Goal: Task Accomplishment & Management: Manage account settings

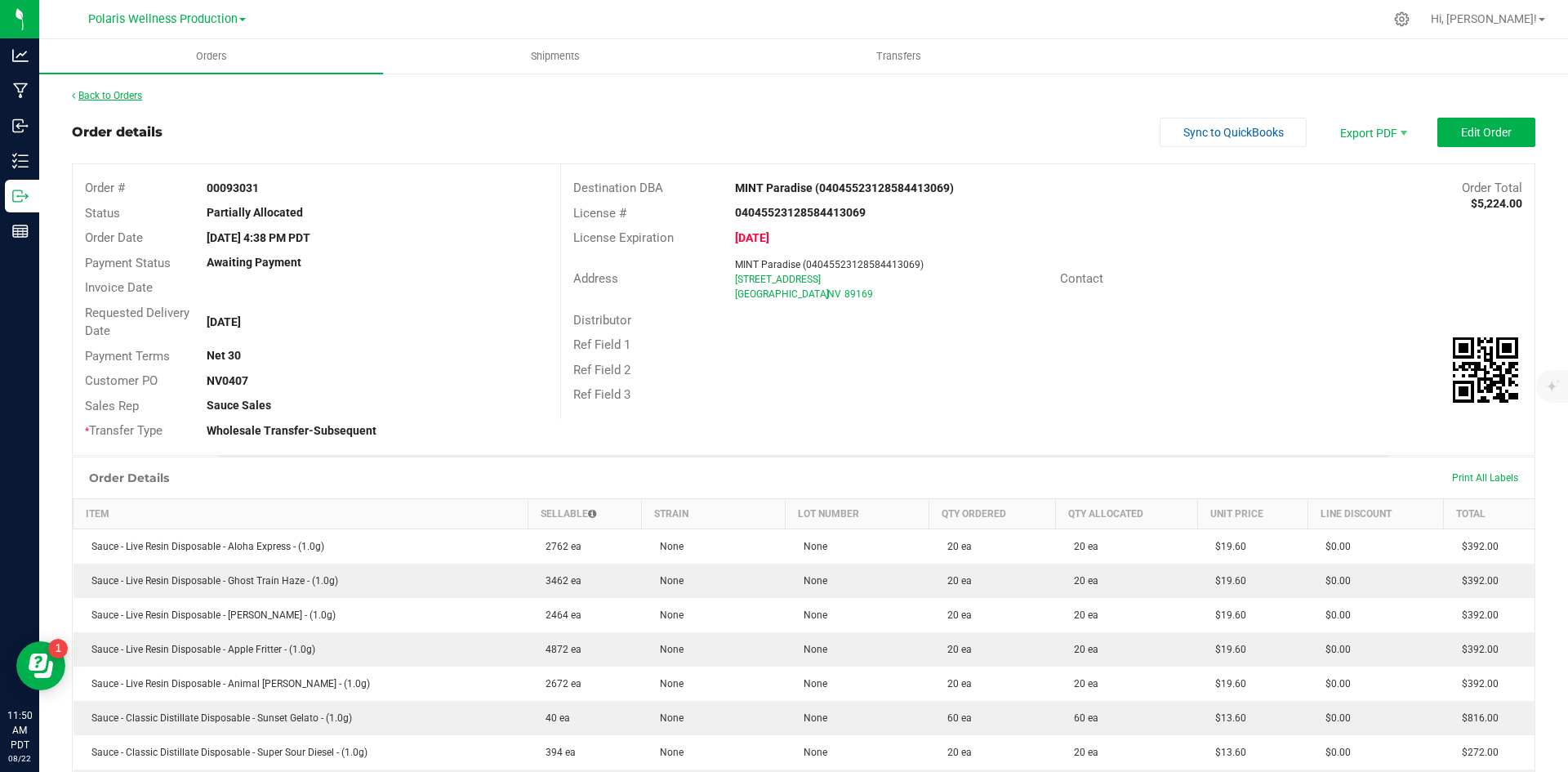
click at [123, 94] on link "Back to Orders" at bounding box center [106, 95] width 70 height 12
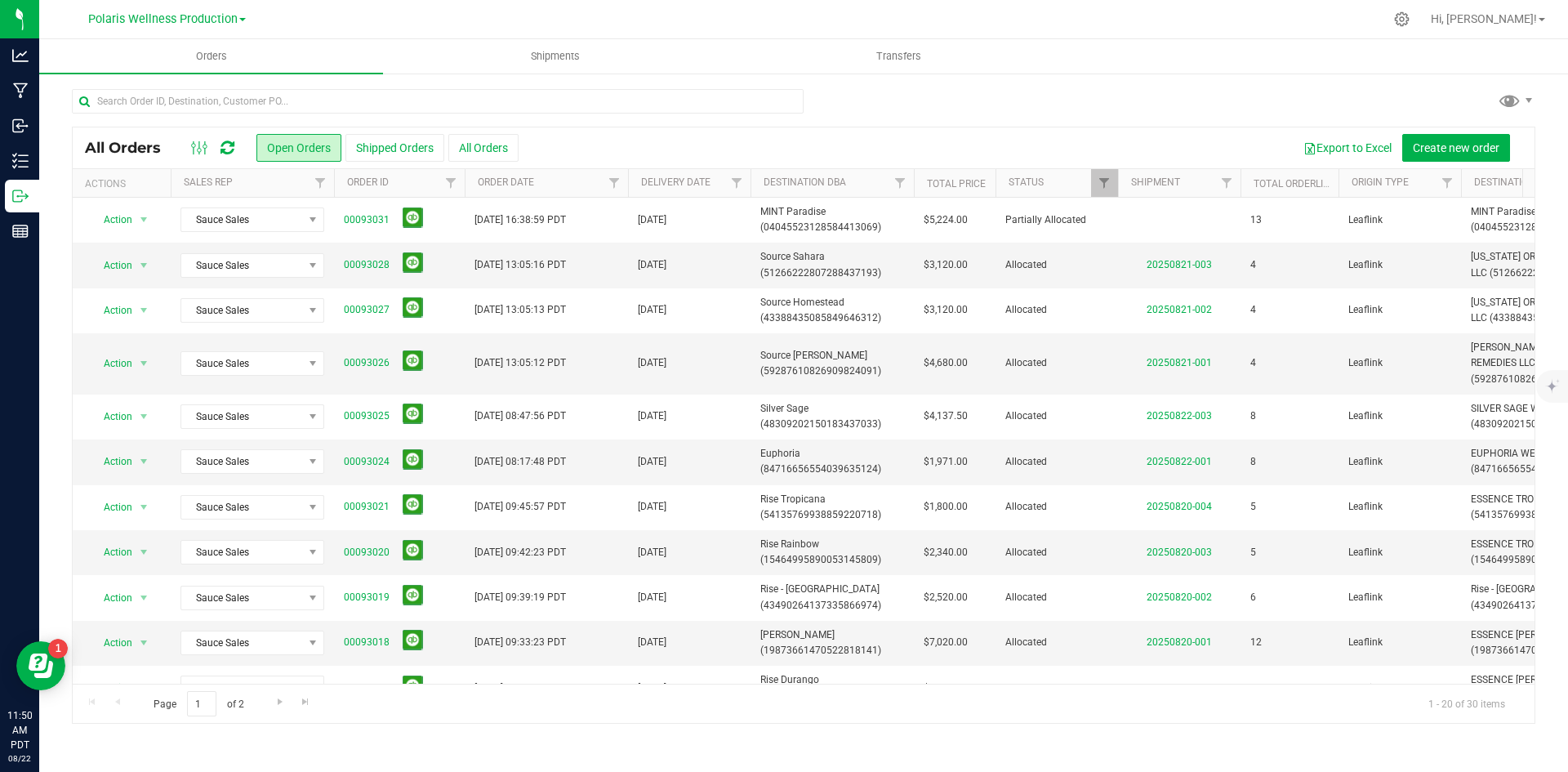
click at [230, 148] on icon at bounding box center [227, 148] width 14 height 16
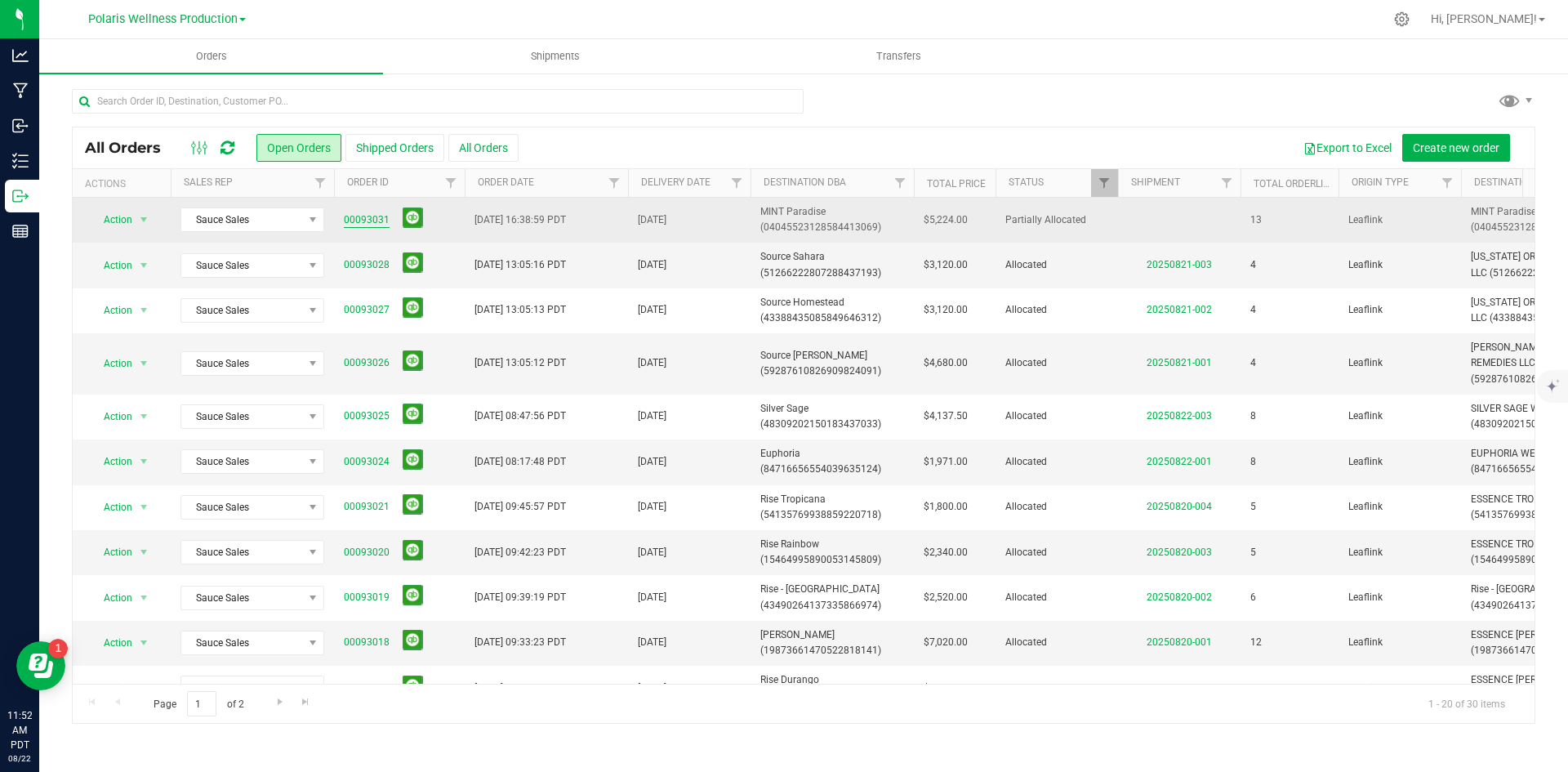
click at [380, 215] on link "00093031" at bounding box center [367, 220] width 45 height 15
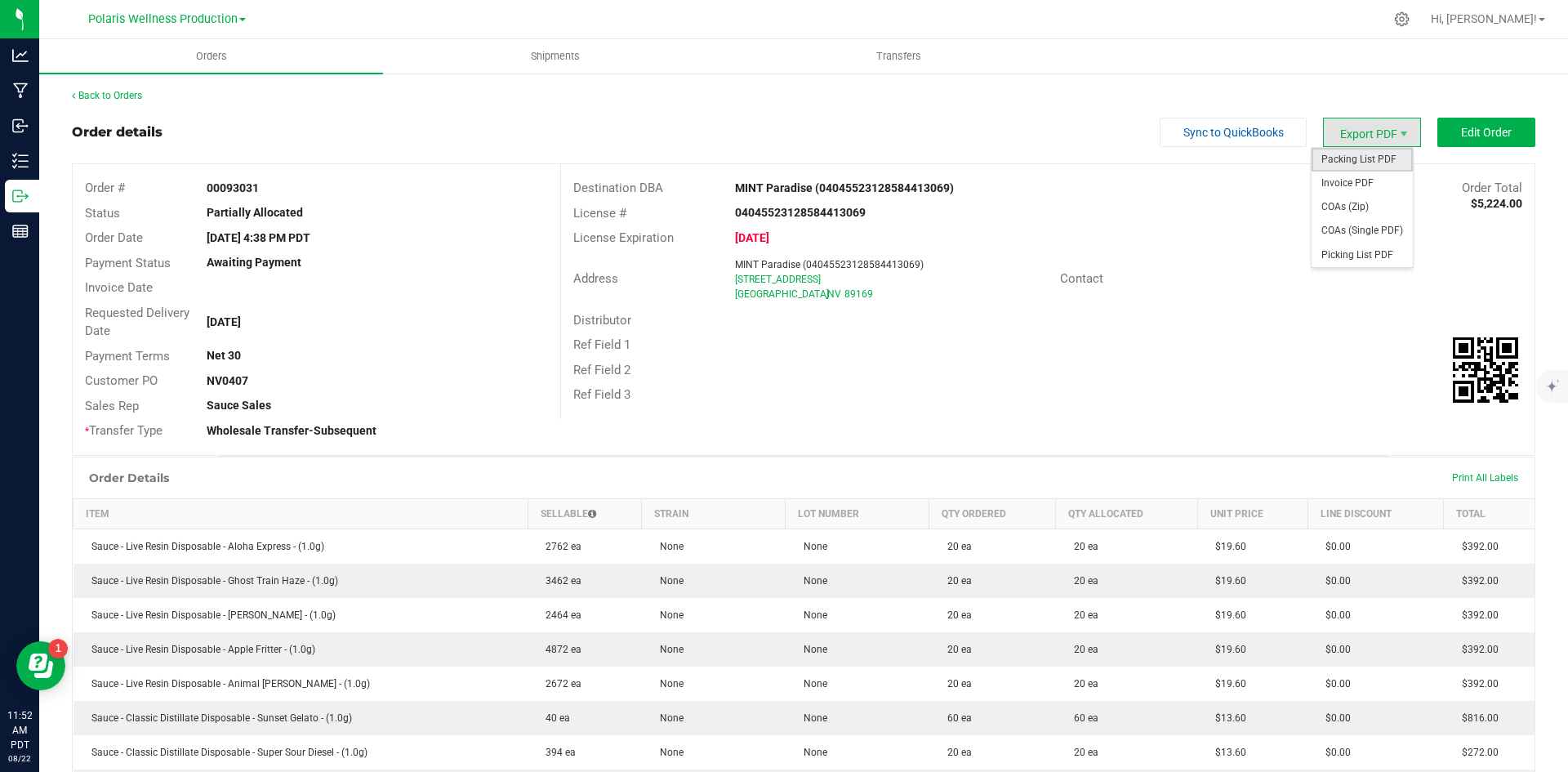
click at [1356, 163] on span "Packing List PDF" at bounding box center [1362, 160] width 102 height 24
click at [1463, 130] on span "Edit Order" at bounding box center [1486, 133] width 51 height 13
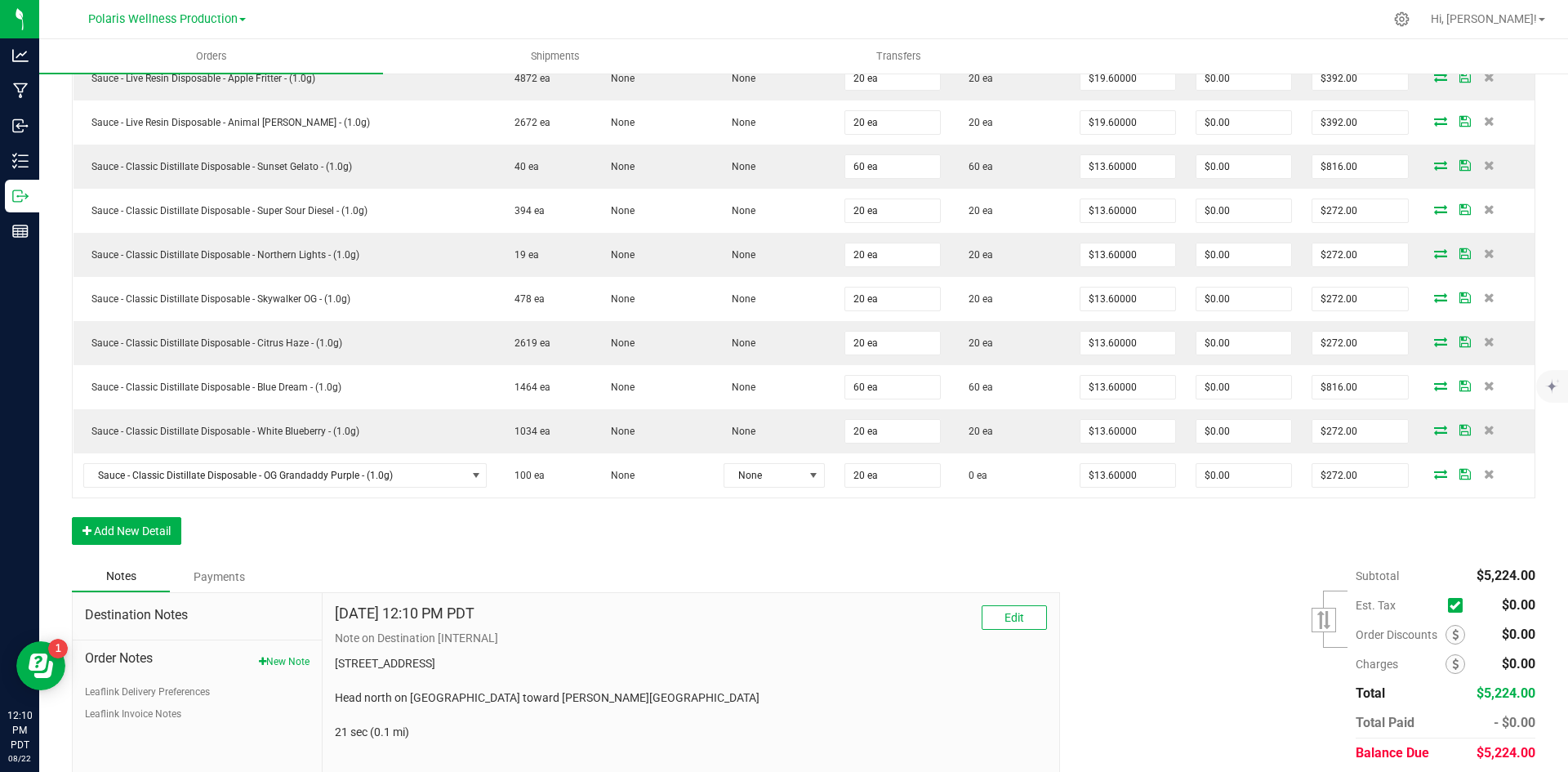
scroll to position [653, 0]
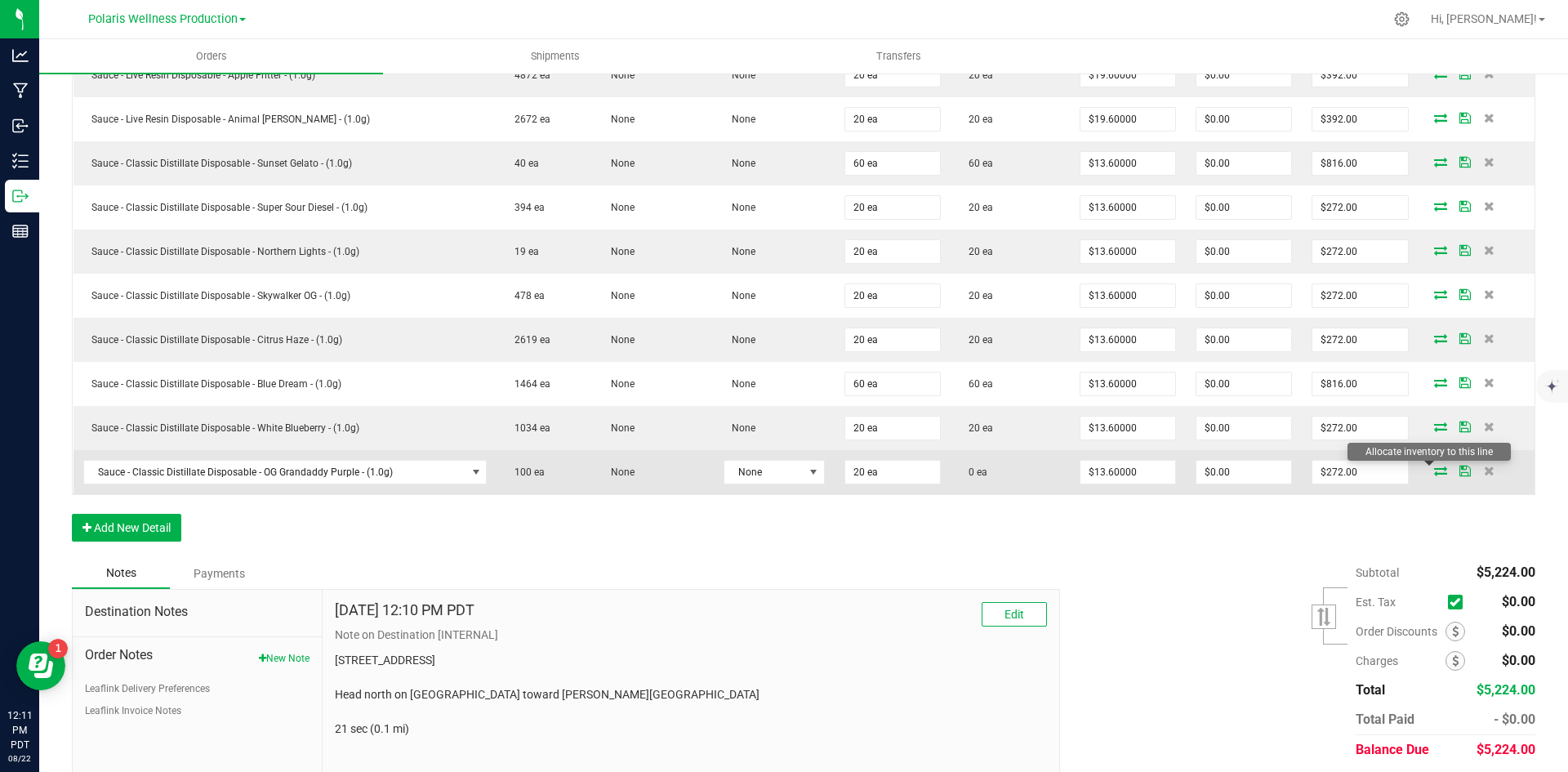
click at [1434, 472] on icon at bounding box center [1440, 470] width 13 height 10
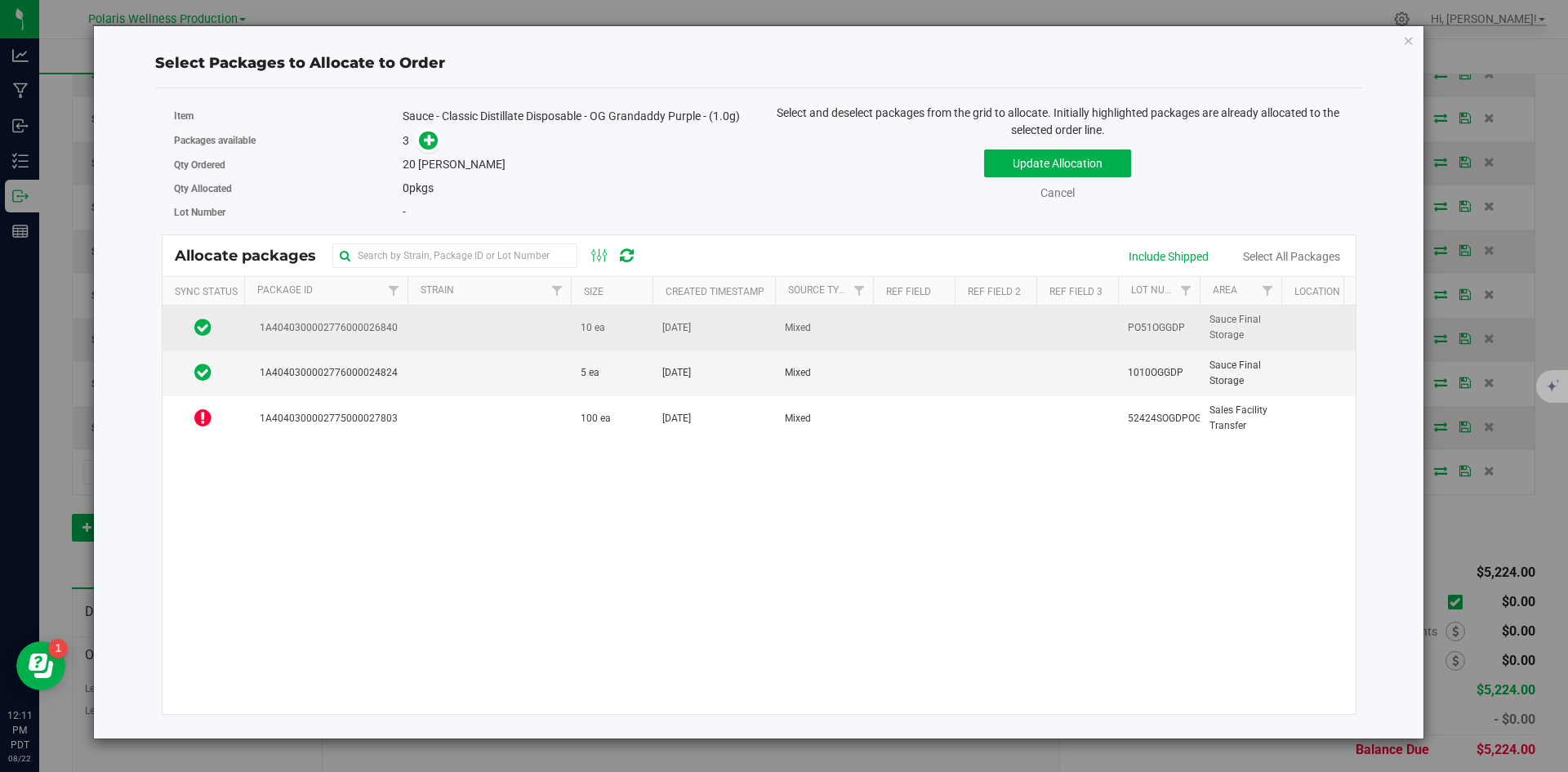
click at [457, 321] on td at bounding box center [489, 327] width 163 height 45
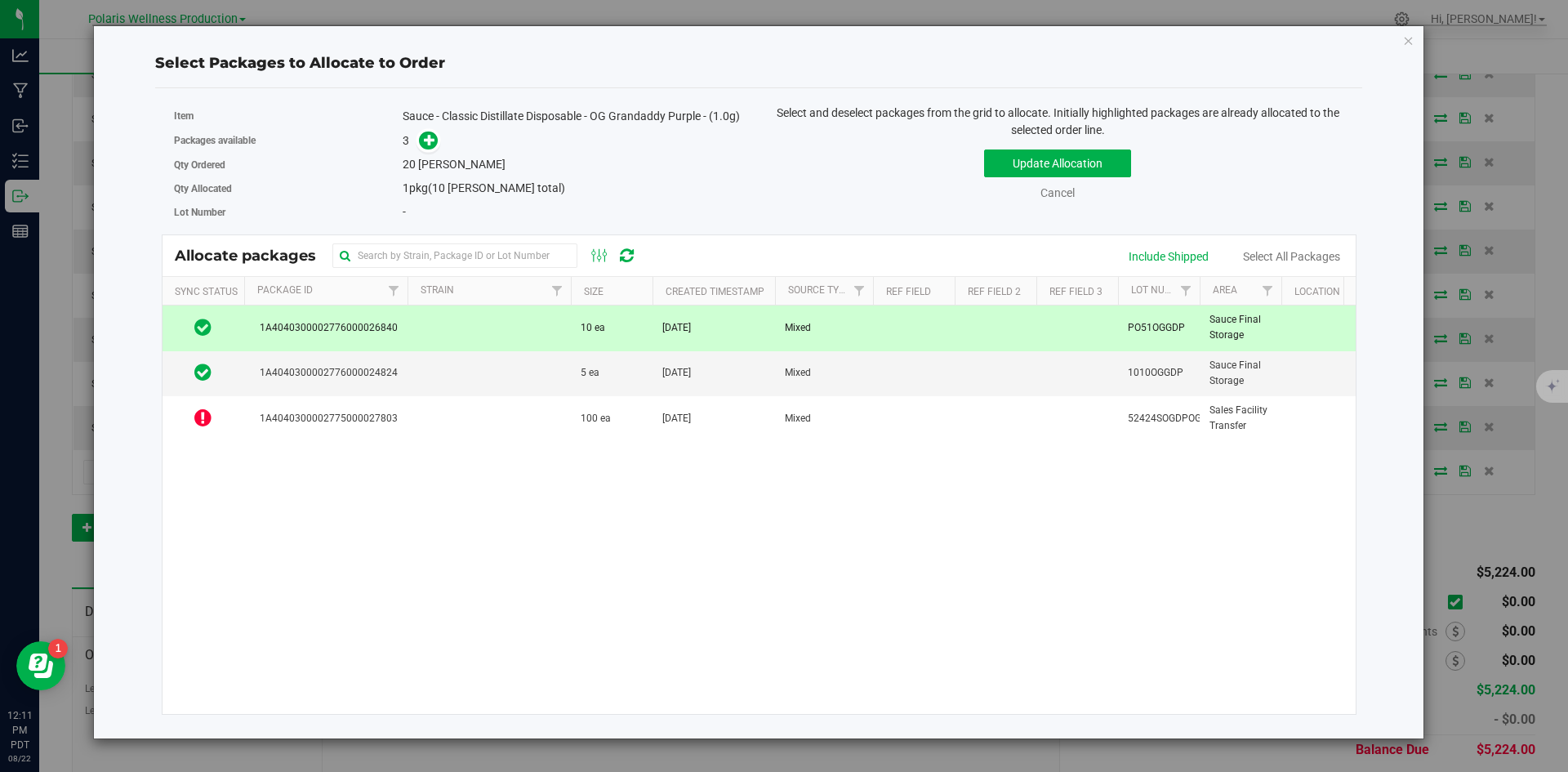
click at [457, 321] on td at bounding box center [489, 327] width 163 height 45
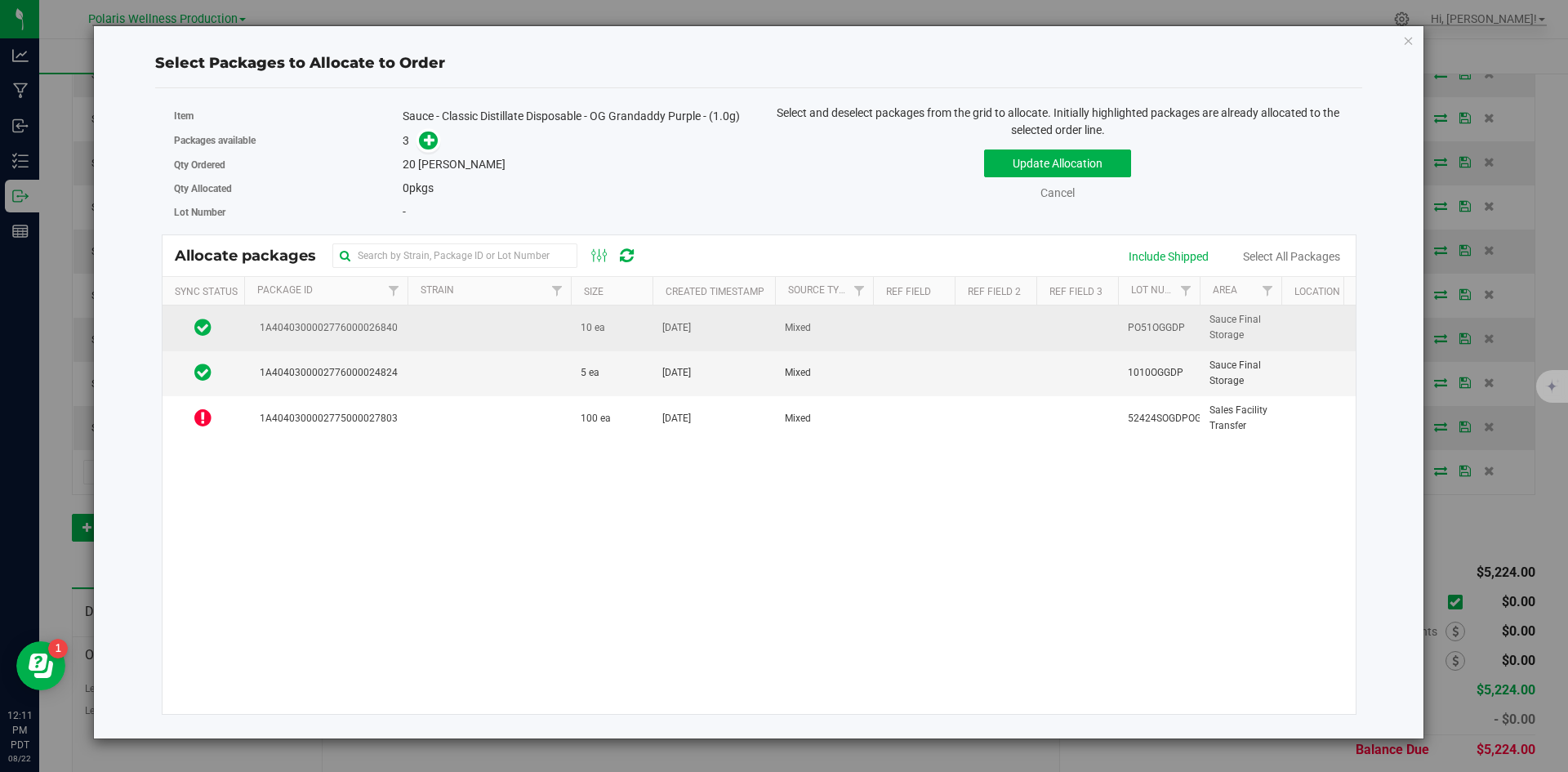
click at [478, 327] on td at bounding box center [489, 327] width 163 height 45
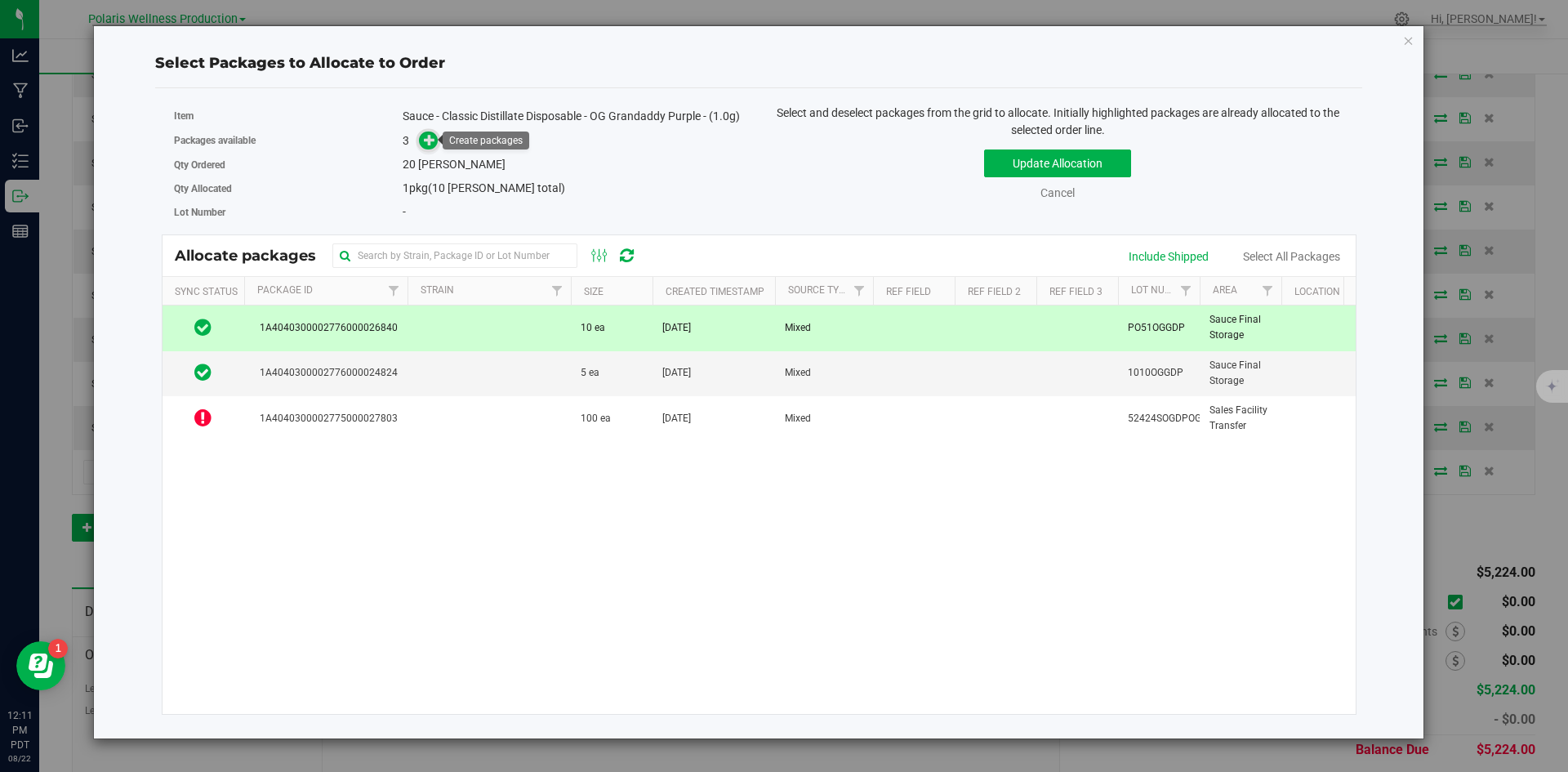
click at [422, 140] on span at bounding box center [429, 141] width 20 height 20
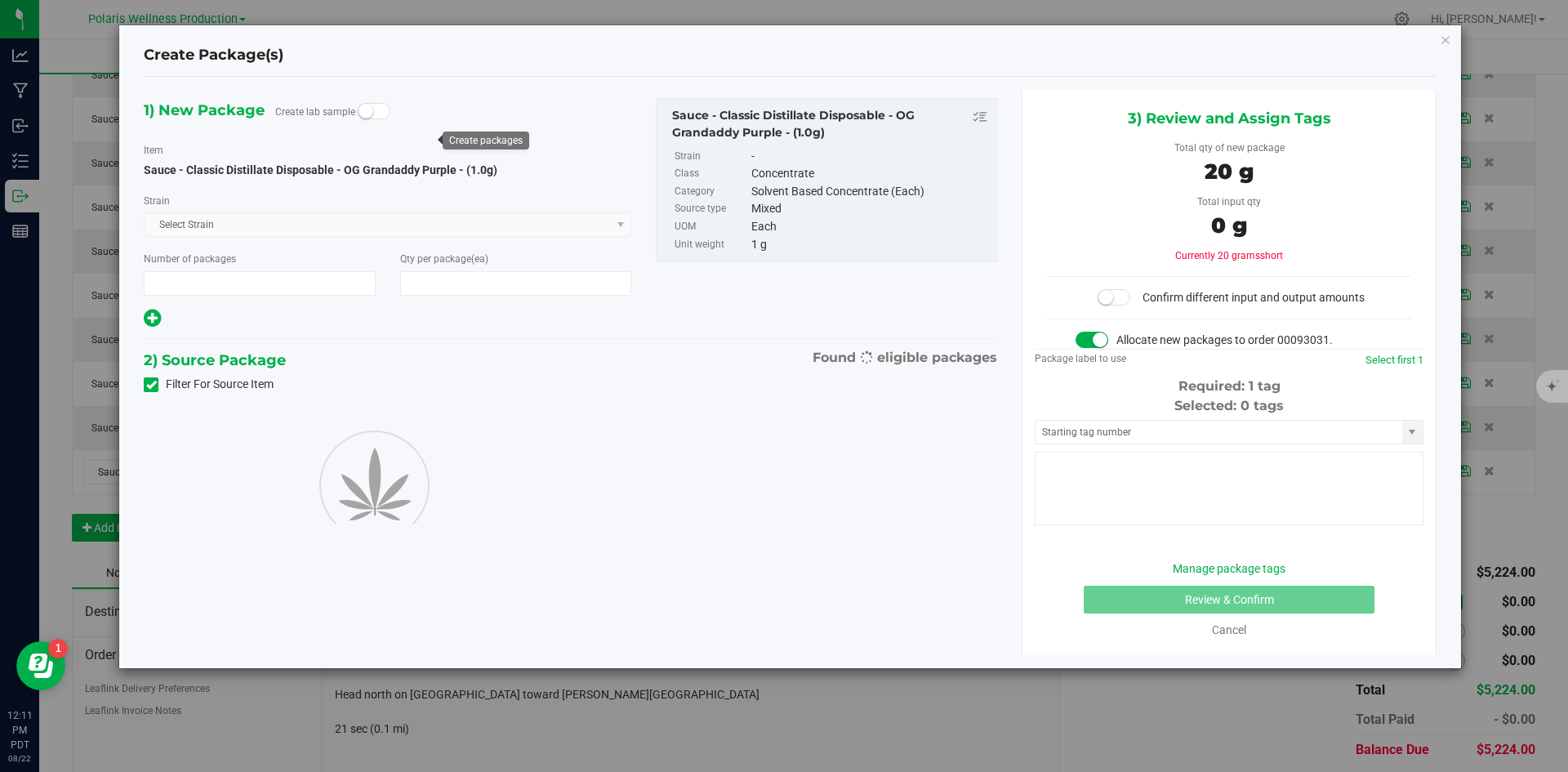
type input "1"
type input "20"
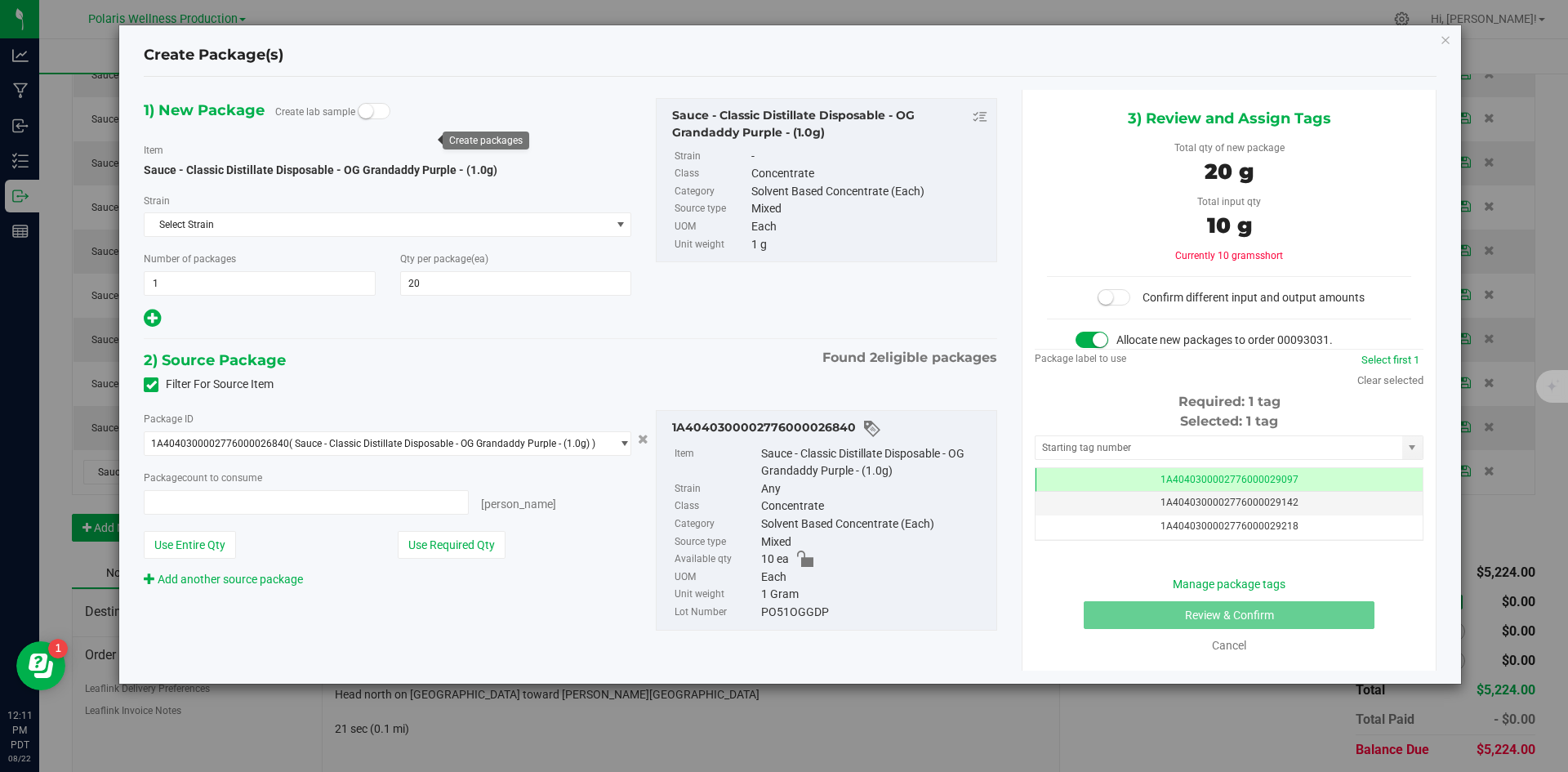
type input "10 ea"
click at [1075, 438] on input "text" at bounding box center [1218, 447] width 367 height 23
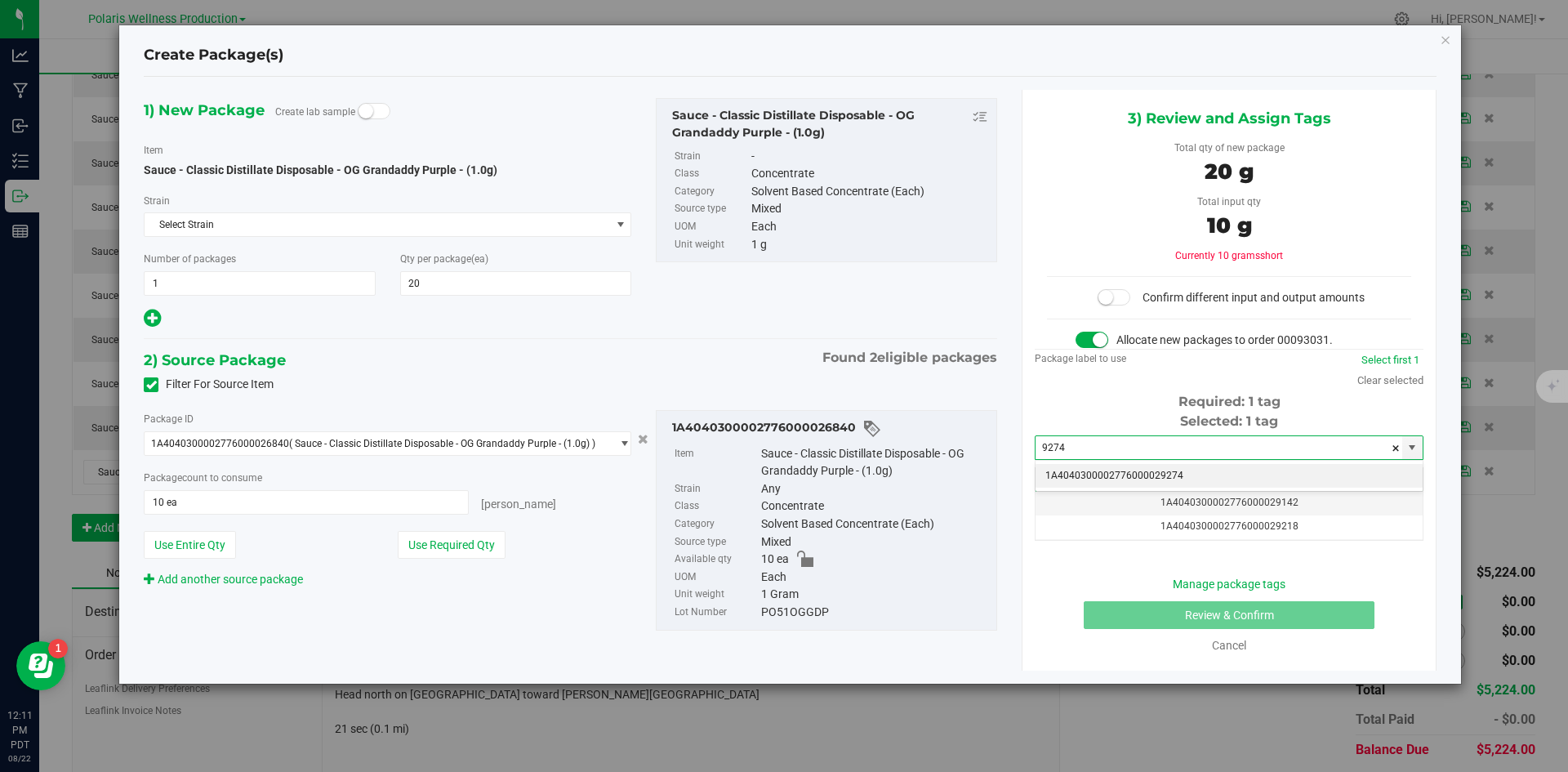
click at [1122, 480] on li "1A4040300002776000029274" at bounding box center [1228, 476] width 387 height 25
type input "1A4040300002776000029274"
click at [1444, 41] on icon "button" at bounding box center [1445, 39] width 12 height 20
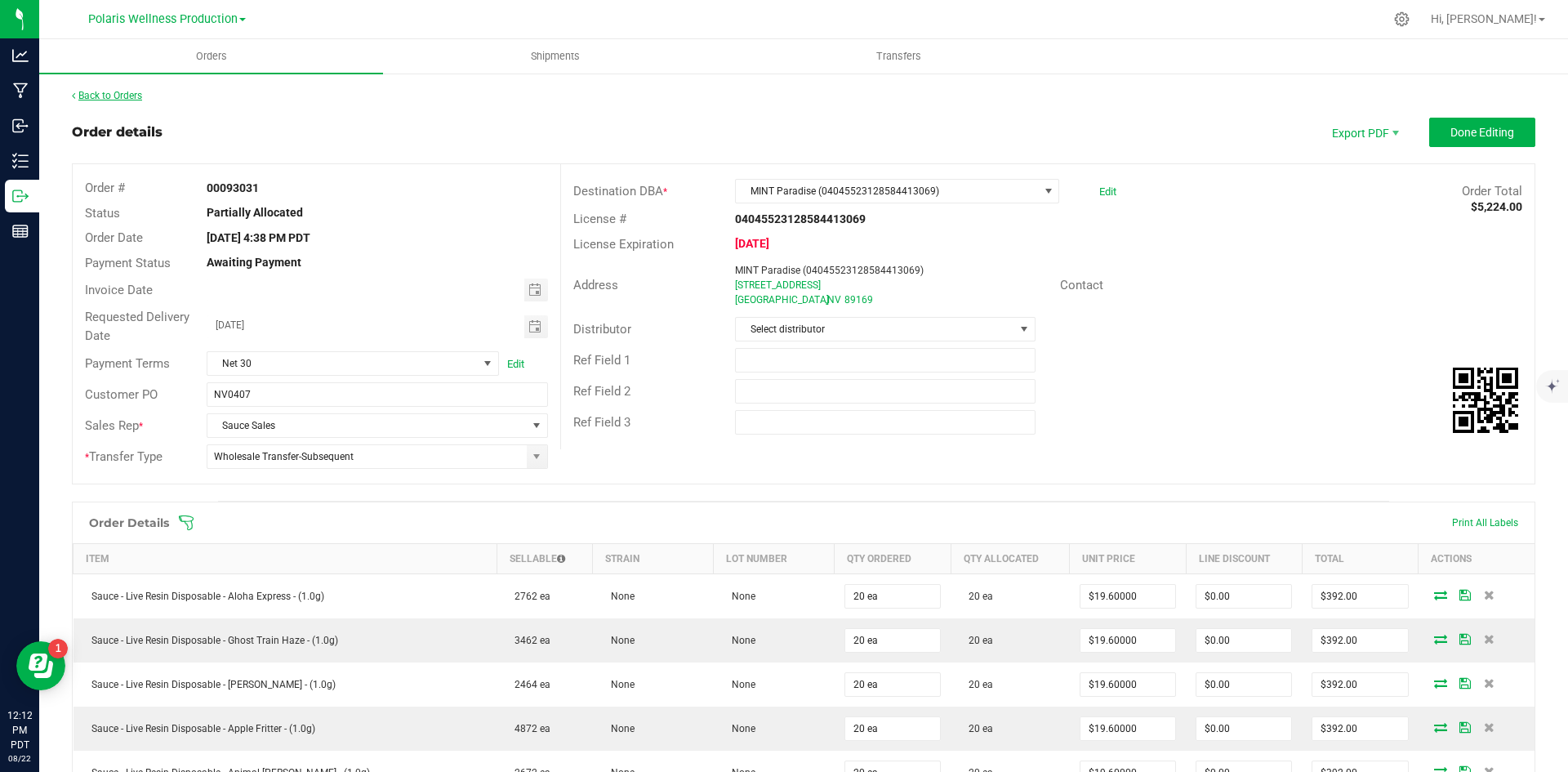
click at [98, 96] on link "Back to Orders" at bounding box center [106, 95] width 70 height 12
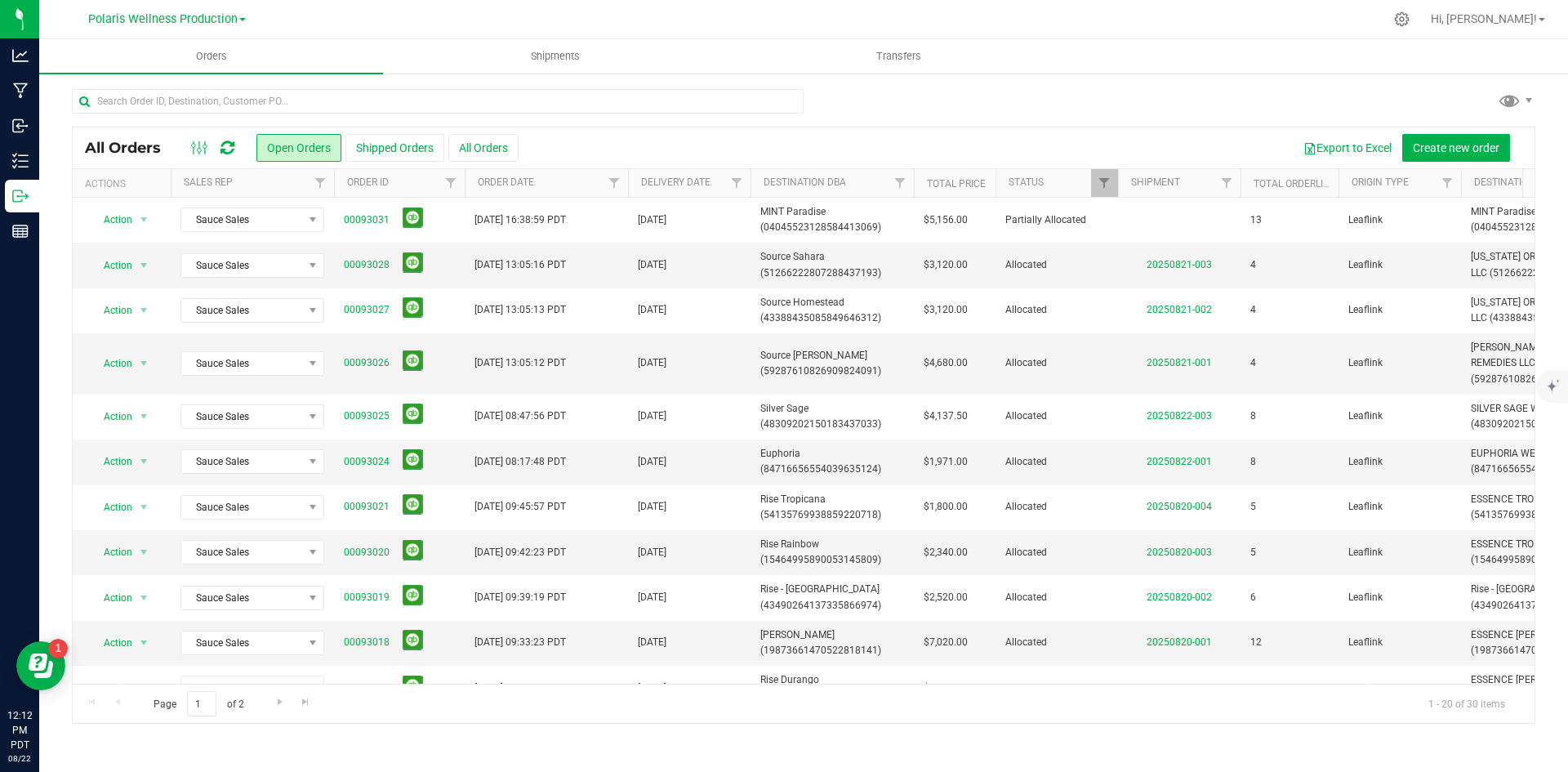
click at [227, 152] on icon at bounding box center [227, 148] width 14 height 16
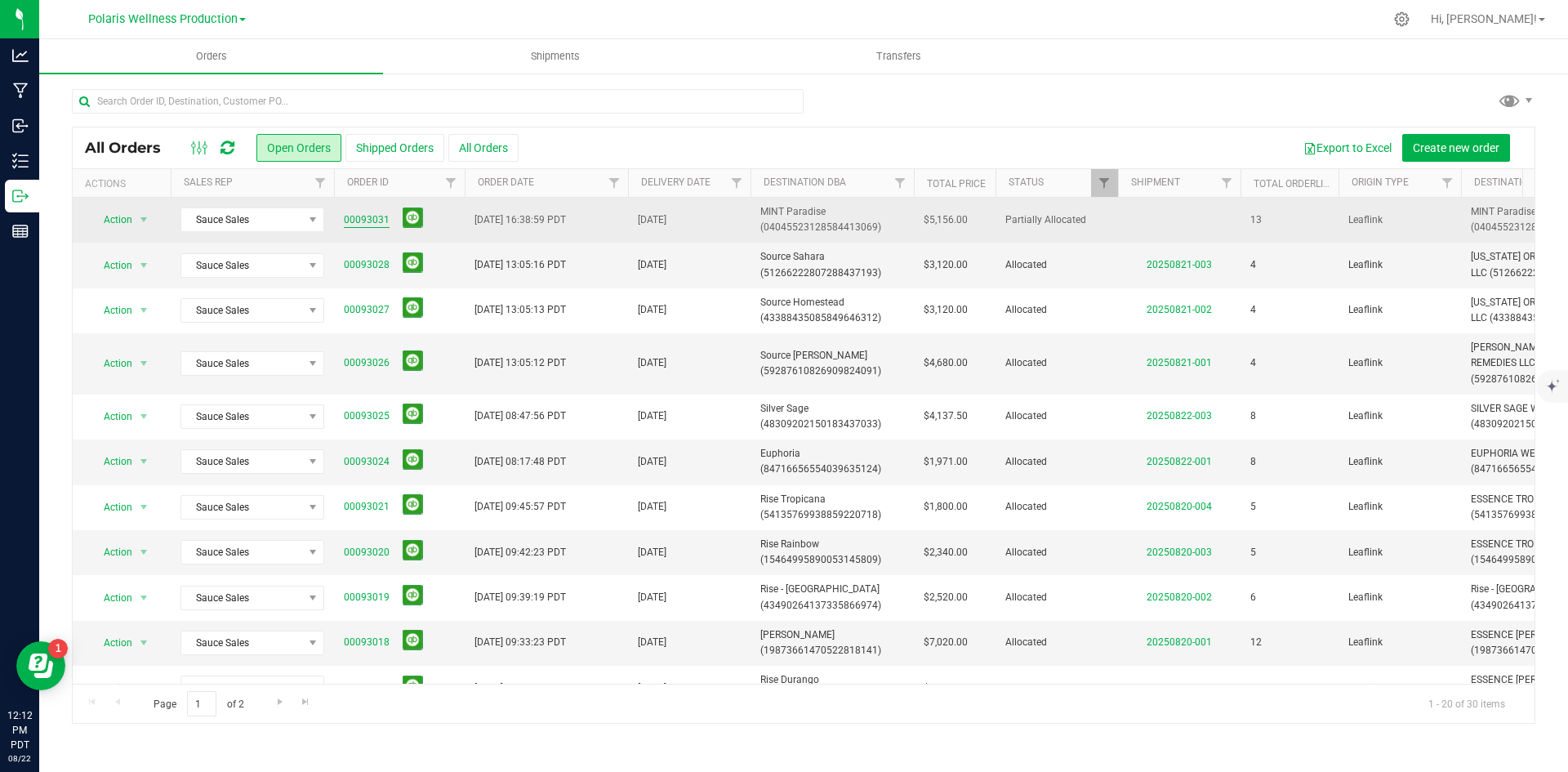
click at [367, 216] on link "00093031" at bounding box center [367, 220] width 45 height 15
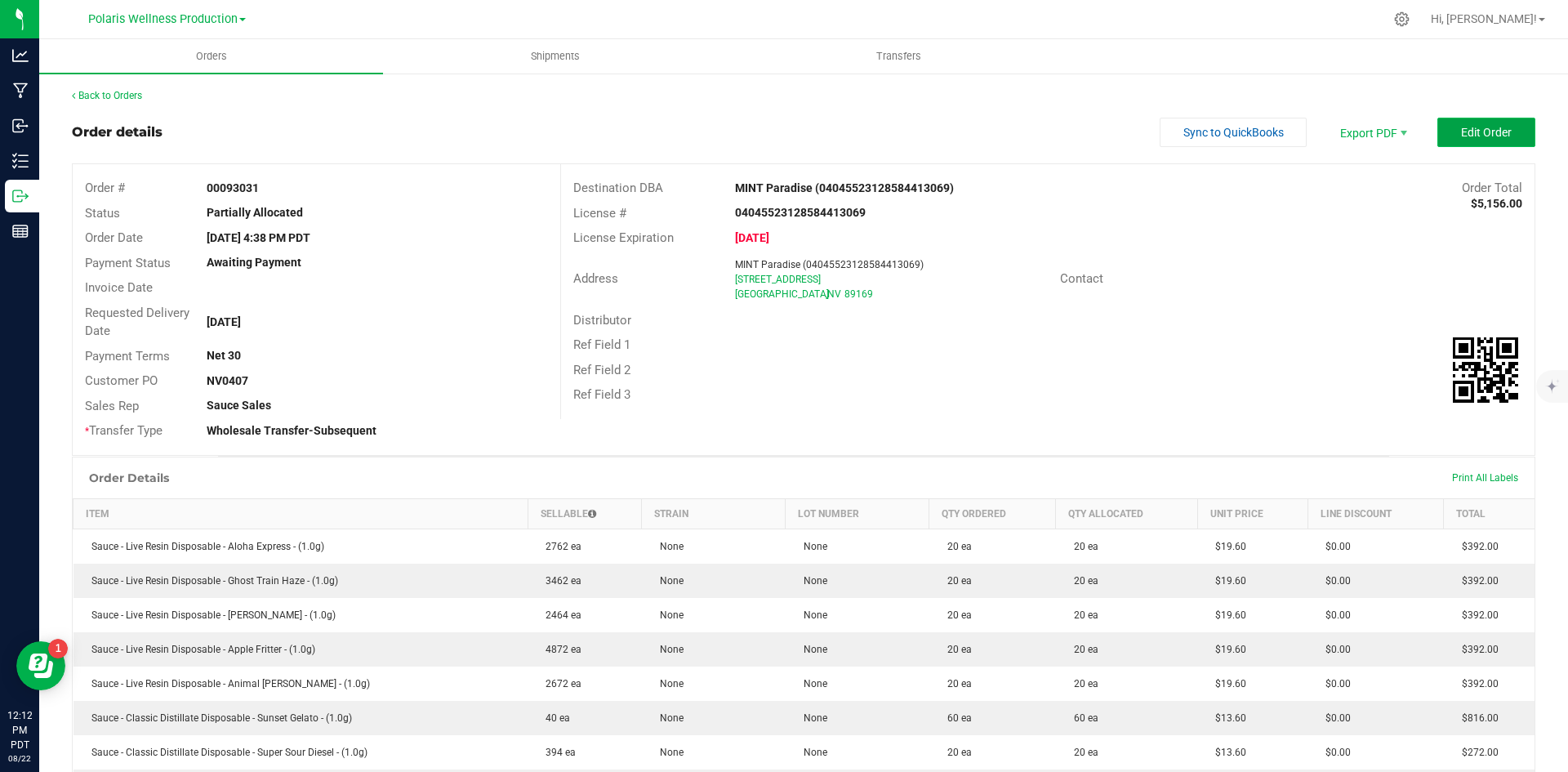
click at [1469, 134] on span "Edit Order" at bounding box center [1486, 133] width 51 height 13
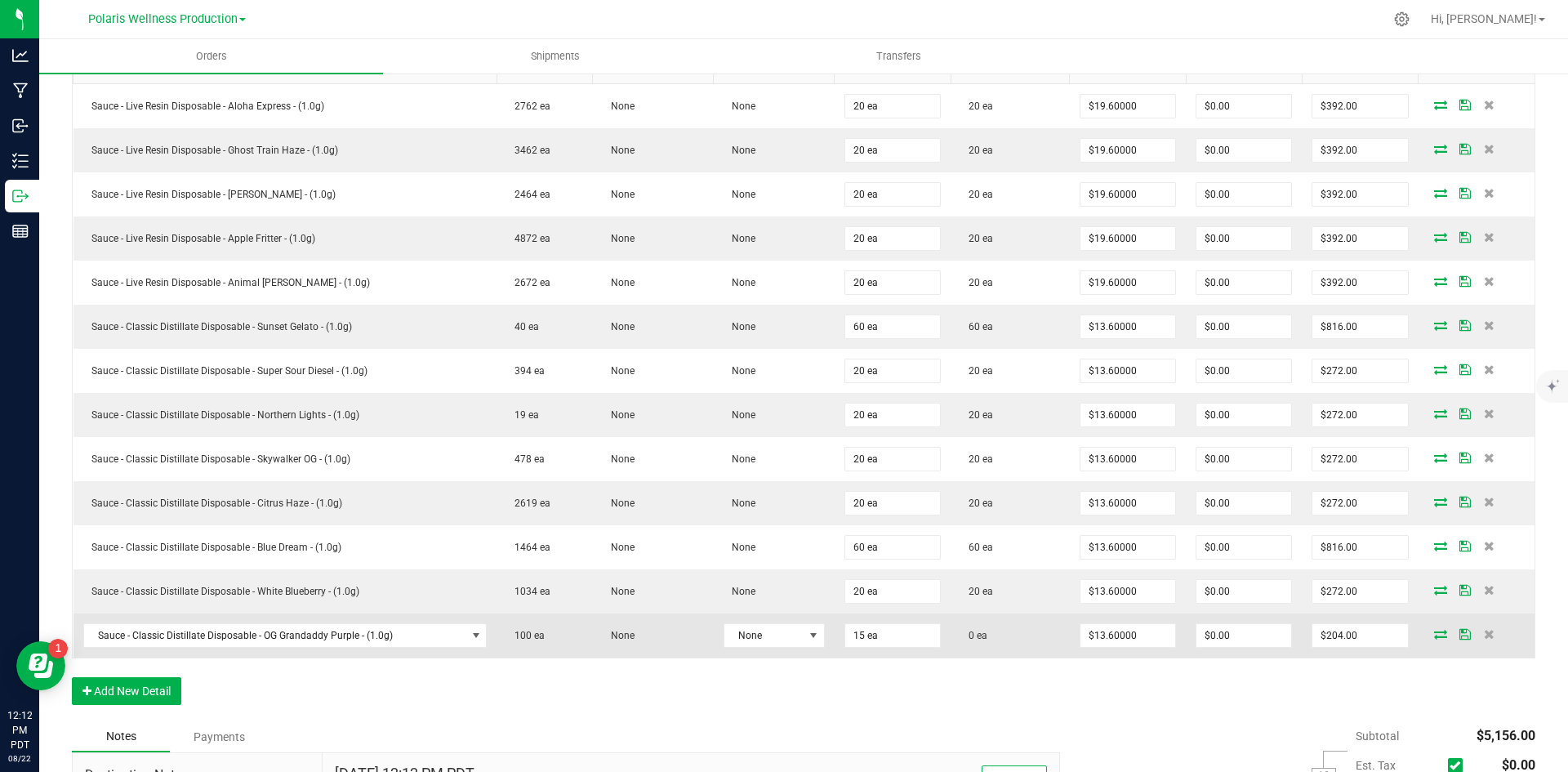
click at [1434, 638] on icon at bounding box center [1440, 634] width 13 height 10
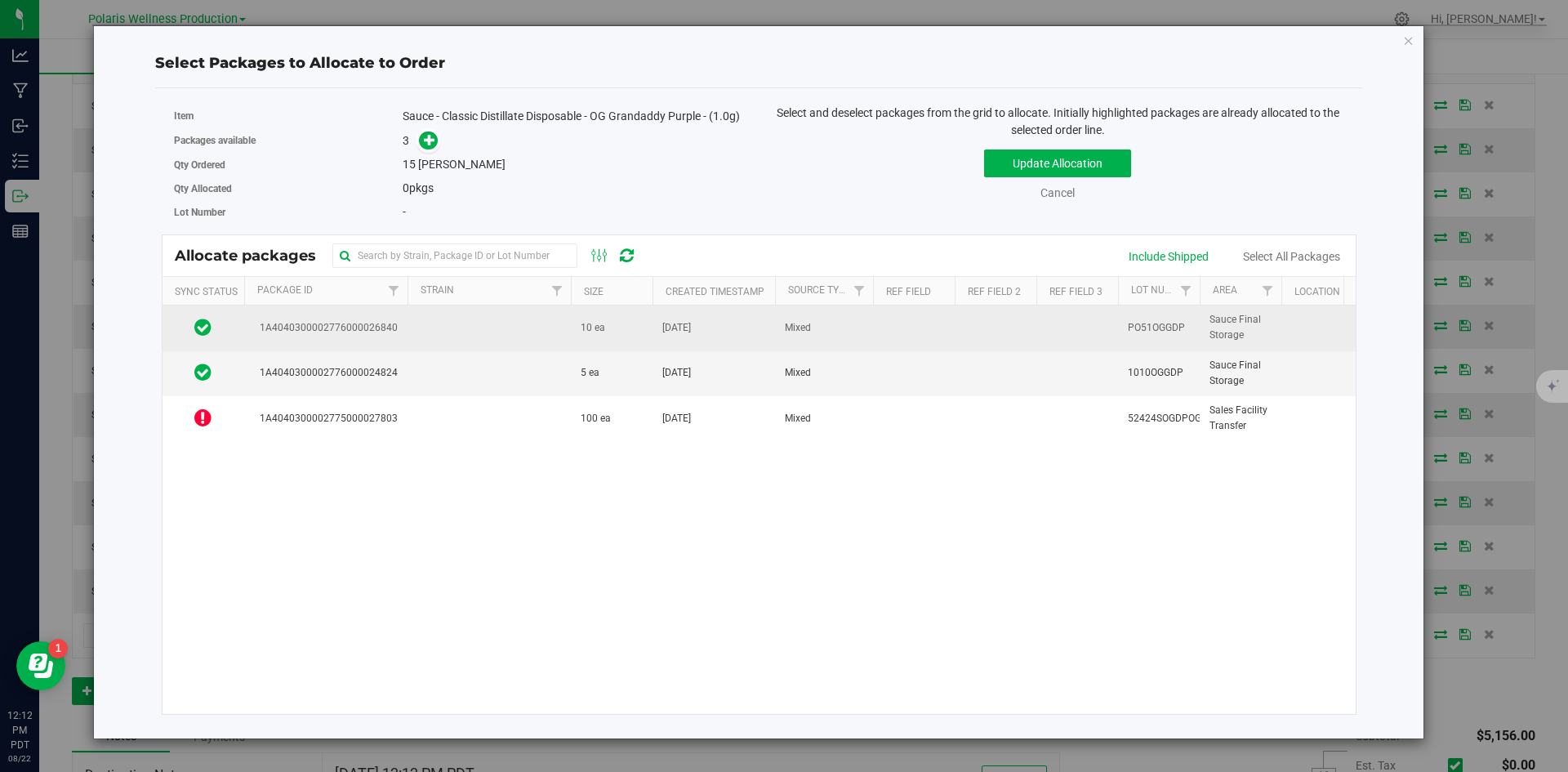
click at [540, 331] on td at bounding box center [489, 327] width 163 height 45
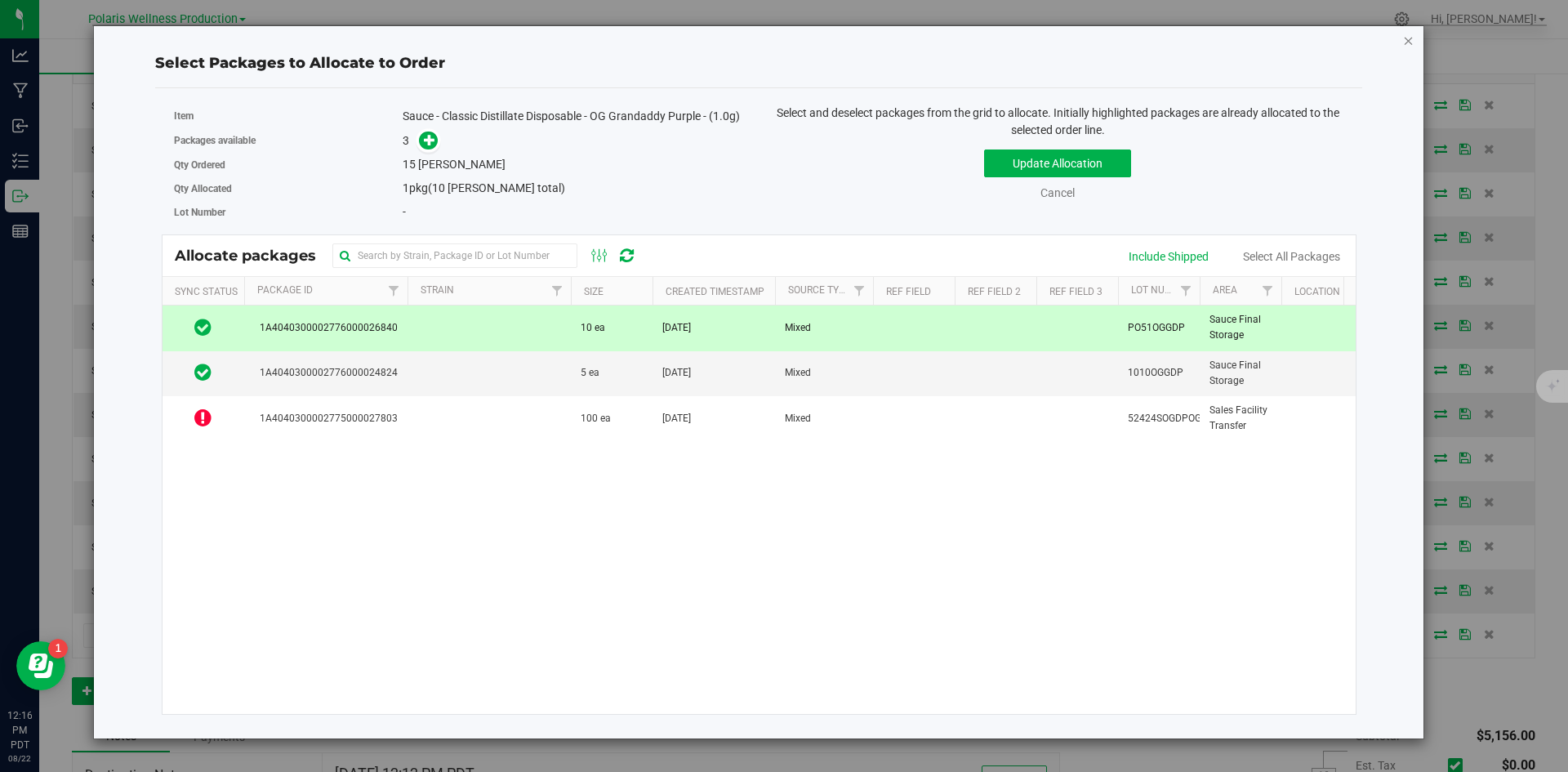
click at [1411, 36] on icon "button" at bounding box center [1408, 40] width 12 height 20
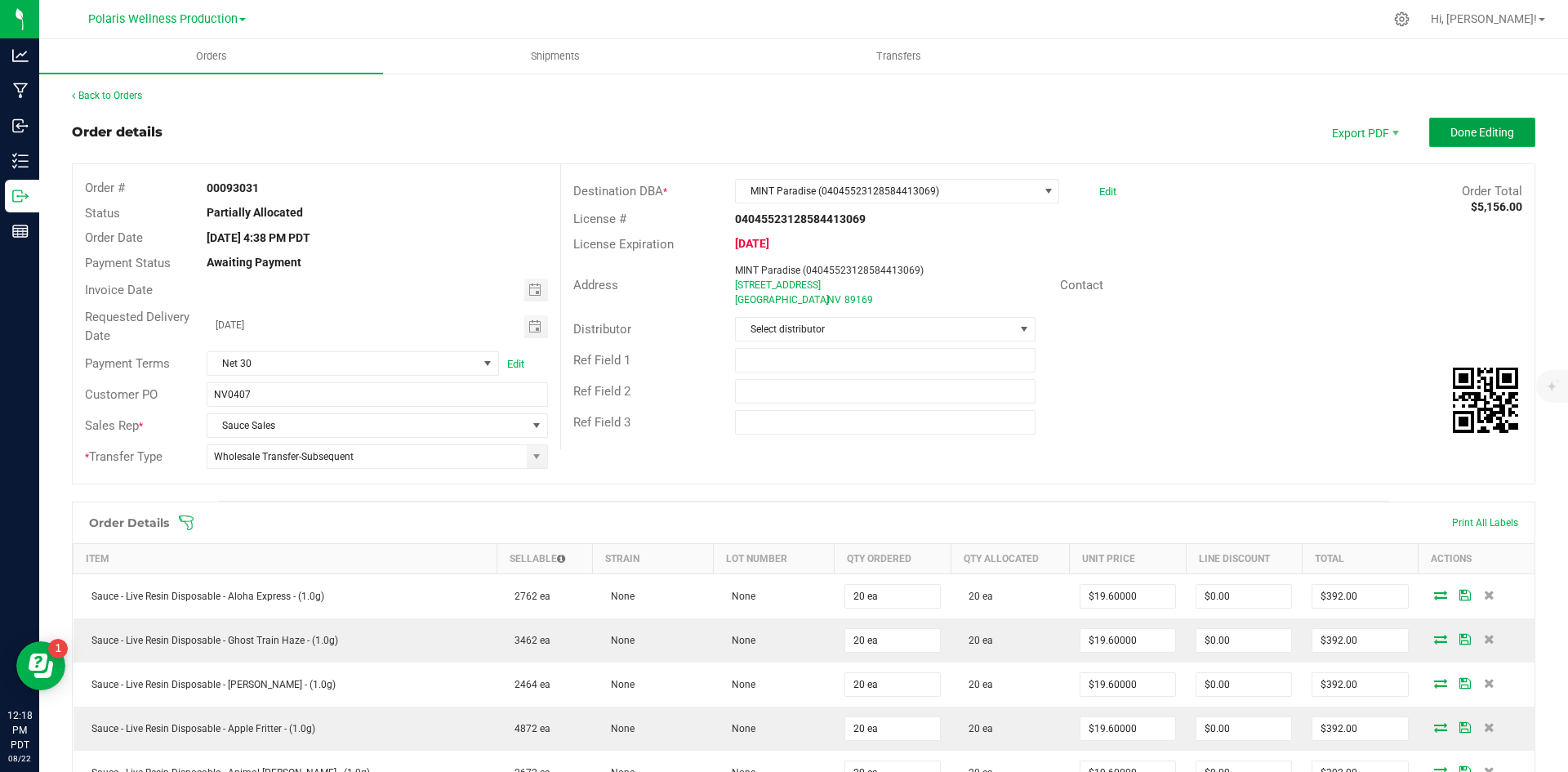
click at [1475, 131] on span "Done Editing" at bounding box center [1482, 133] width 64 height 13
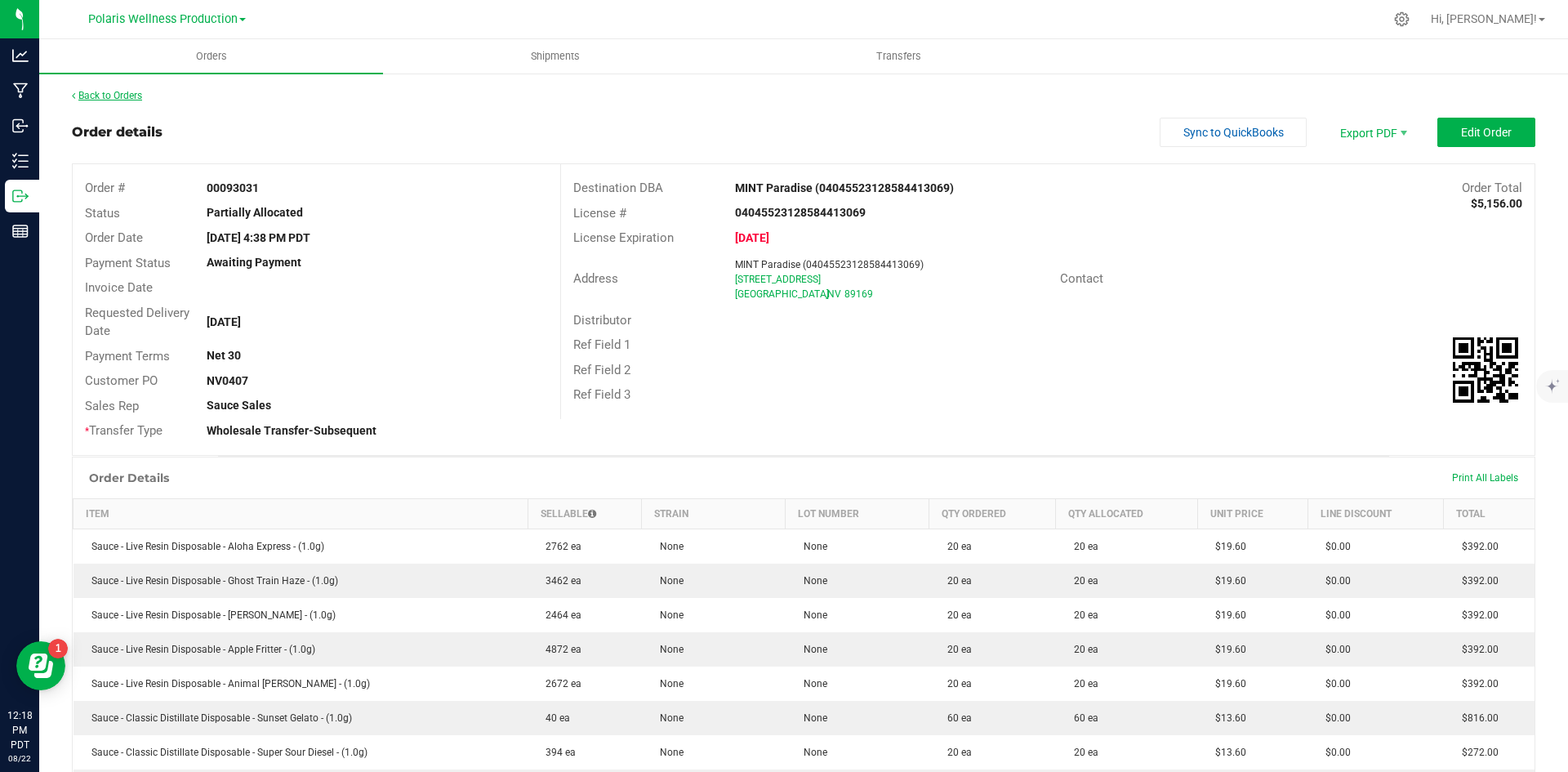
drag, startPoint x: 137, startPoint y: 103, endPoint x: 129, endPoint y: 99, distance: 8.9
click at [129, 99] on link "Back to Orders" at bounding box center [106, 95] width 70 height 12
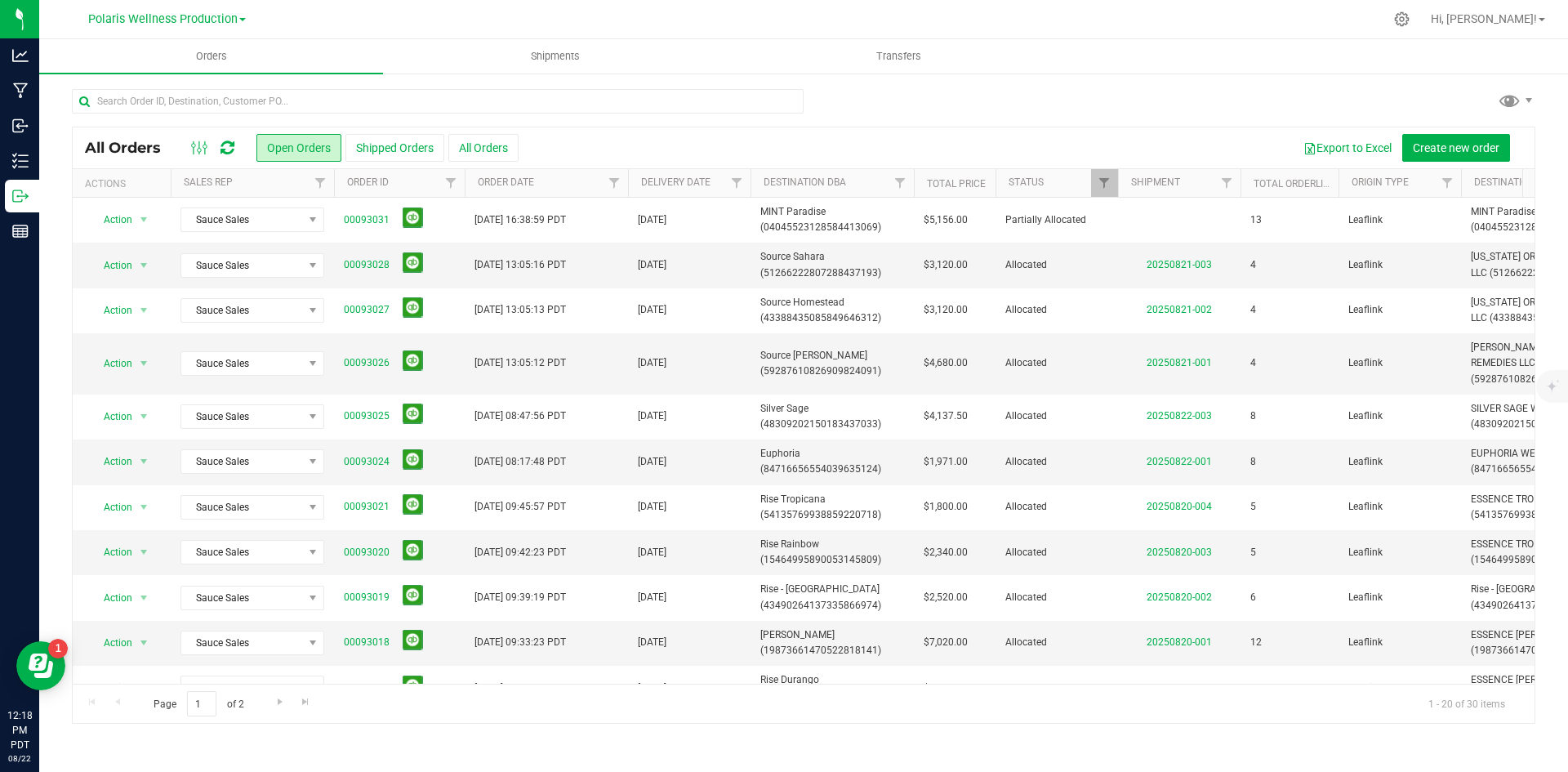
click at [227, 145] on icon at bounding box center [227, 148] width 14 height 16
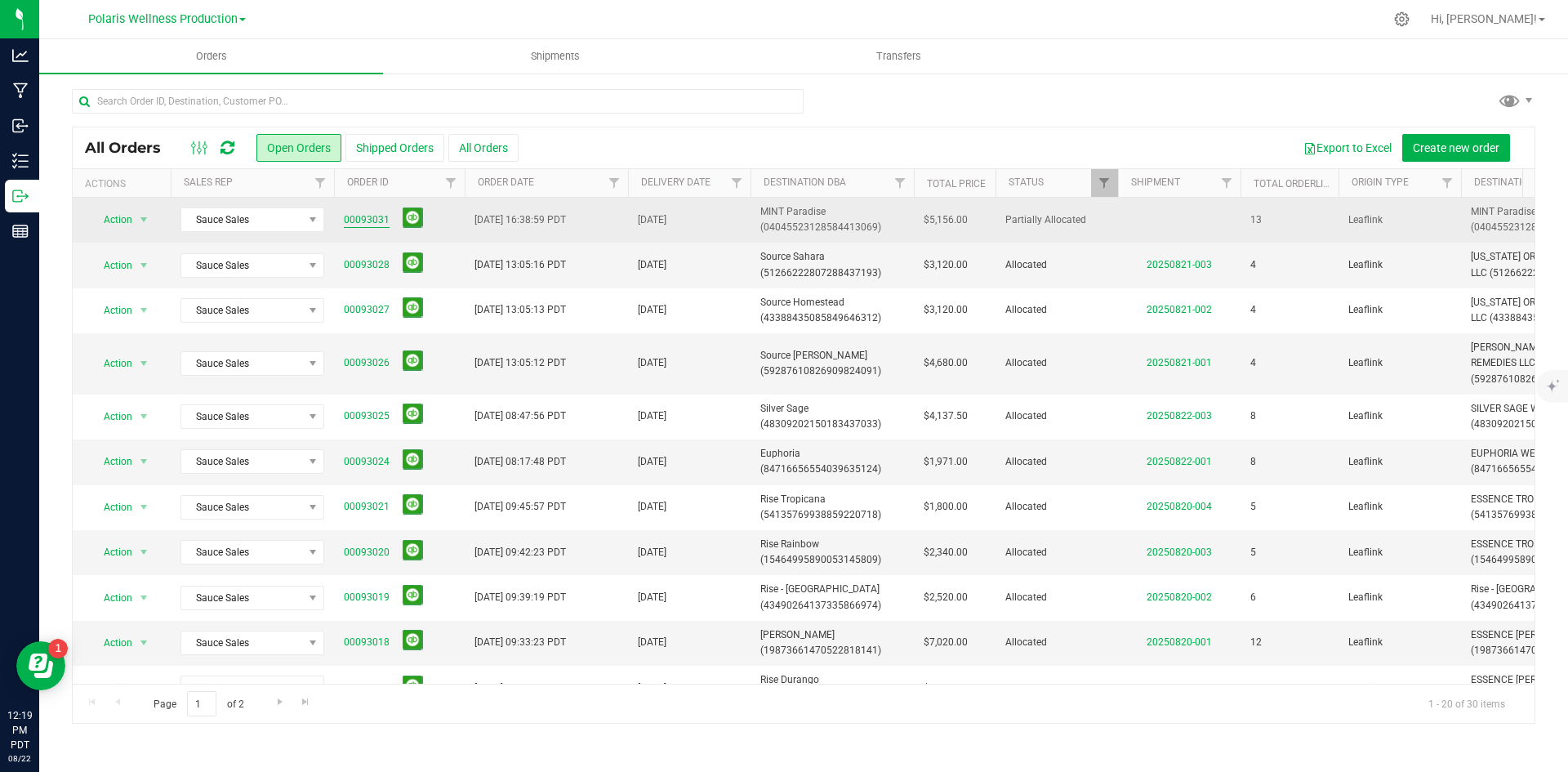
click at [357, 215] on link "00093031" at bounding box center [367, 220] width 45 height 15
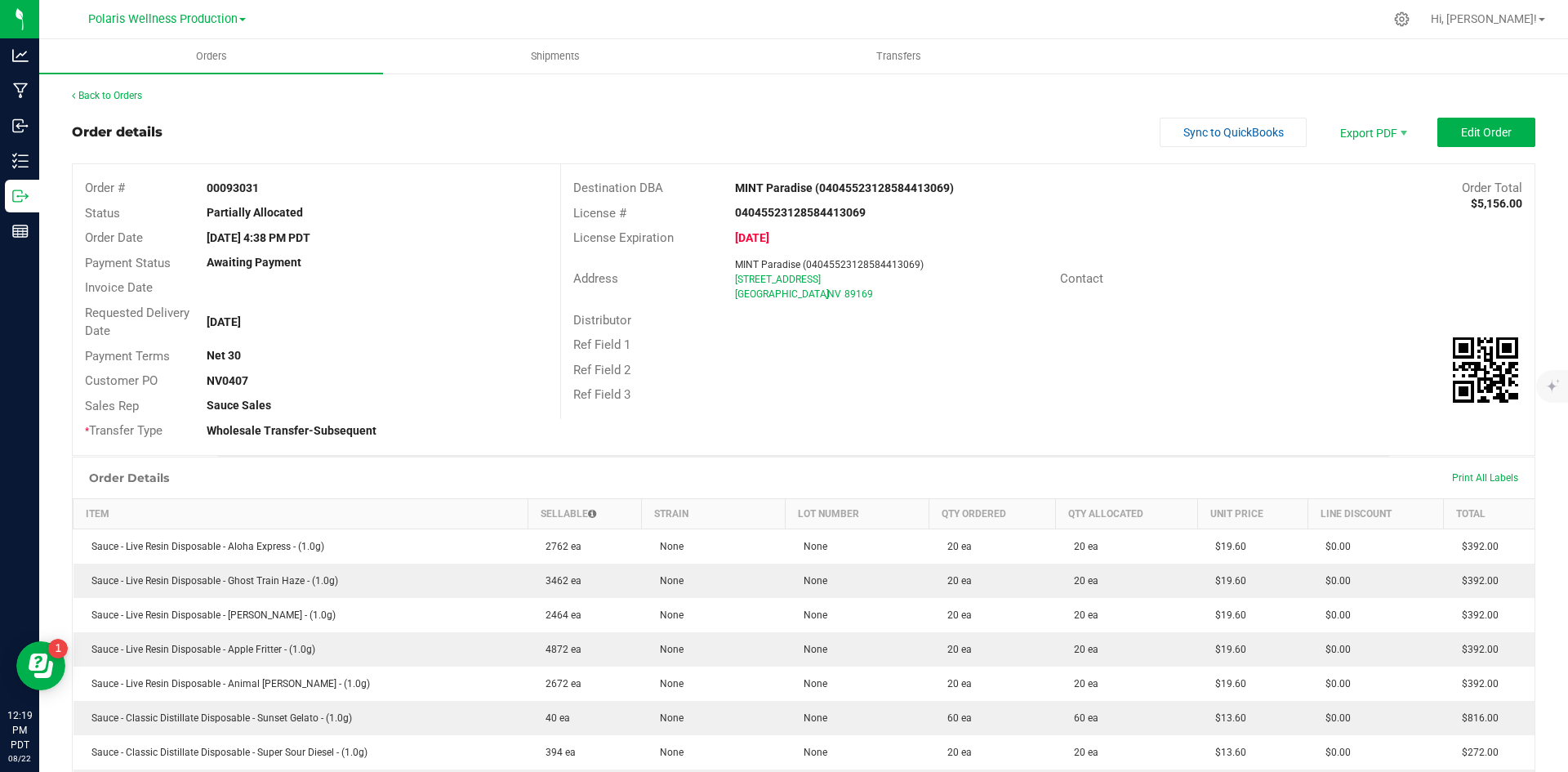
click at [136, 102] on div "Back to Orders" at bounding box center [804, 95] width 1464 height 15
click at [133, 98] on link "Back to Orders" at bounding box center [106, 95] width 70 height 12
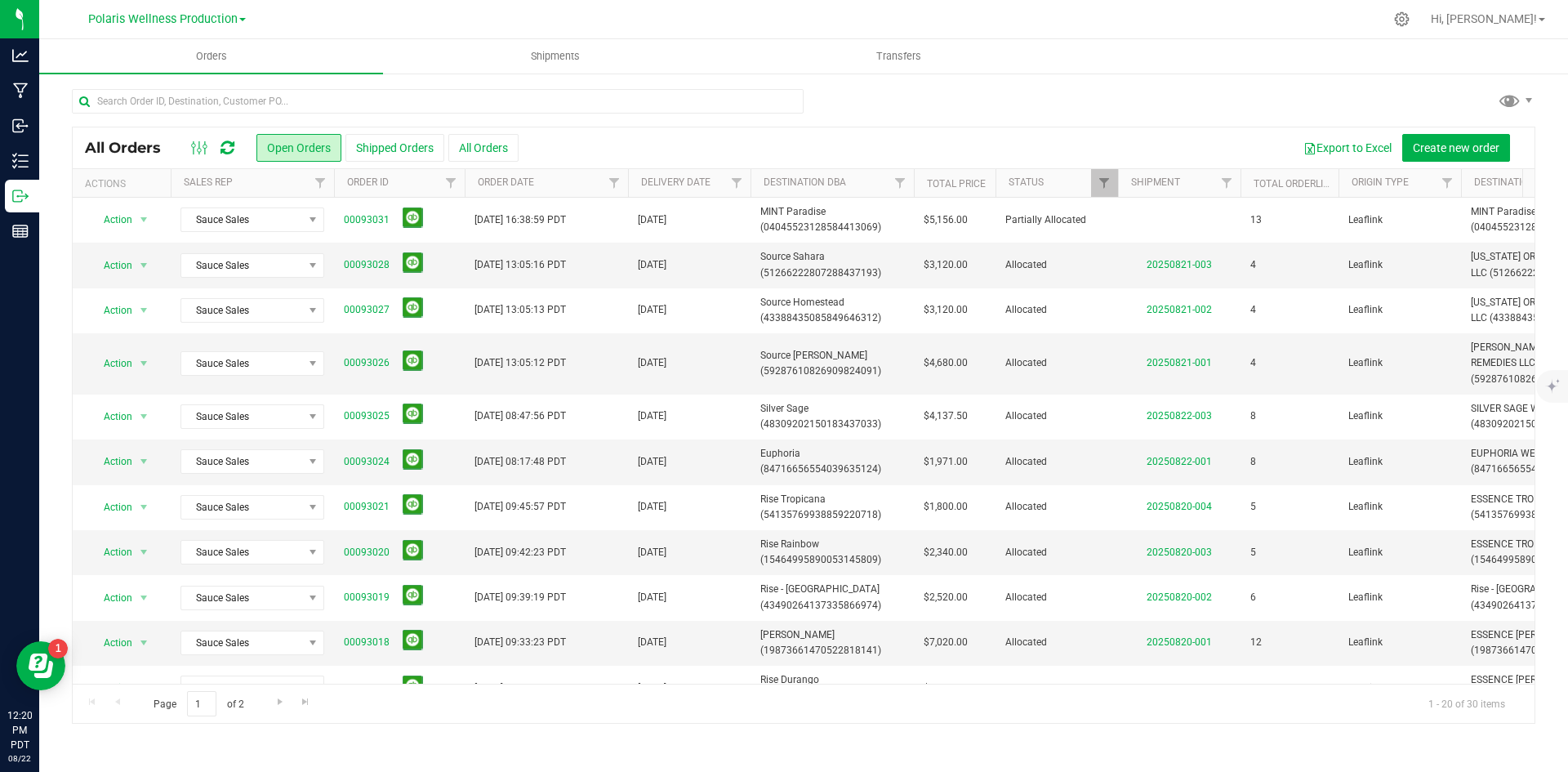
click at [228, 154] on icon at bounding box center [227, 148] width 14 height 16
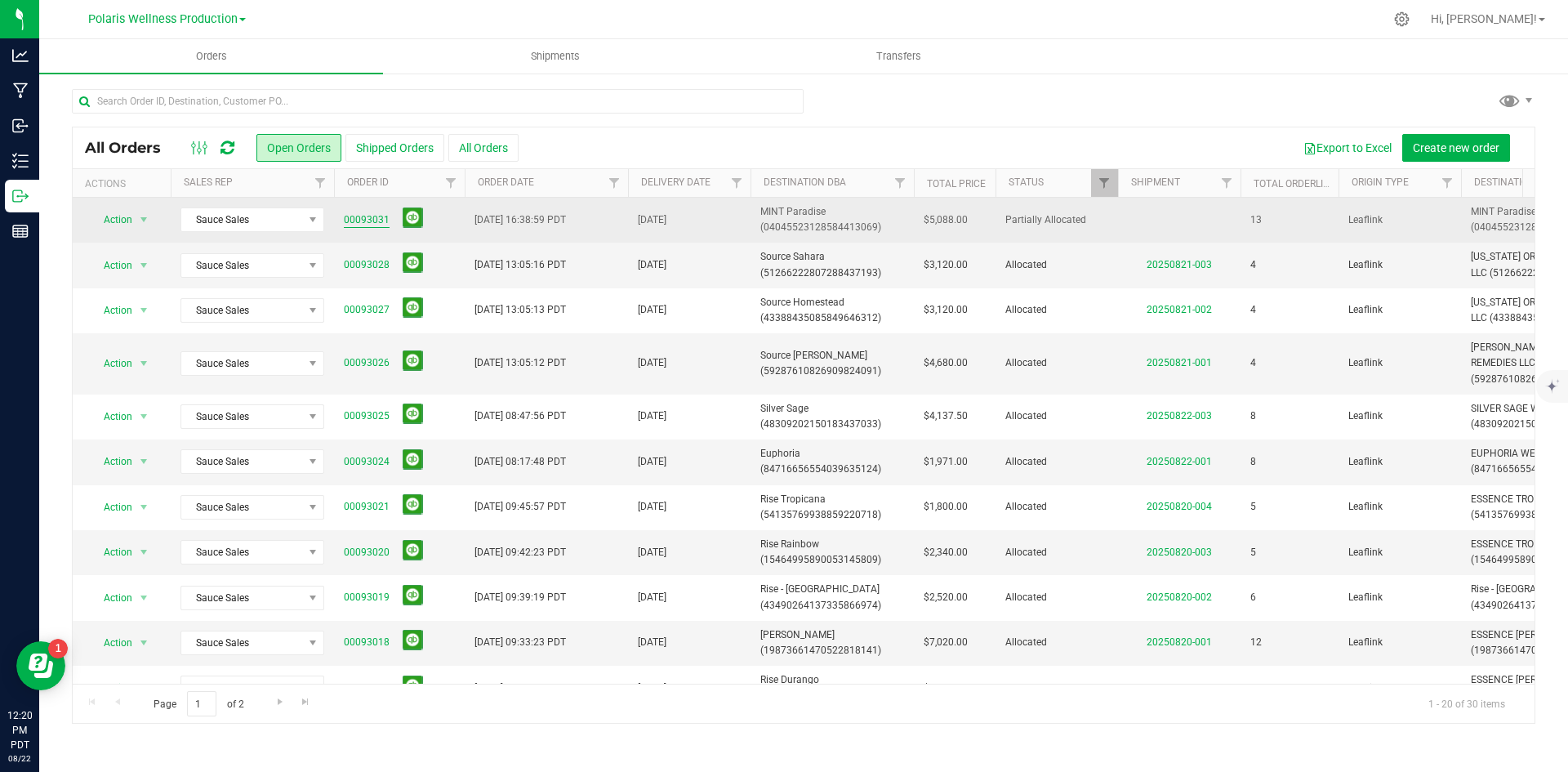
click at [370, 225] on link "00093031" at bounding box center [367, 220] width 45 height 15
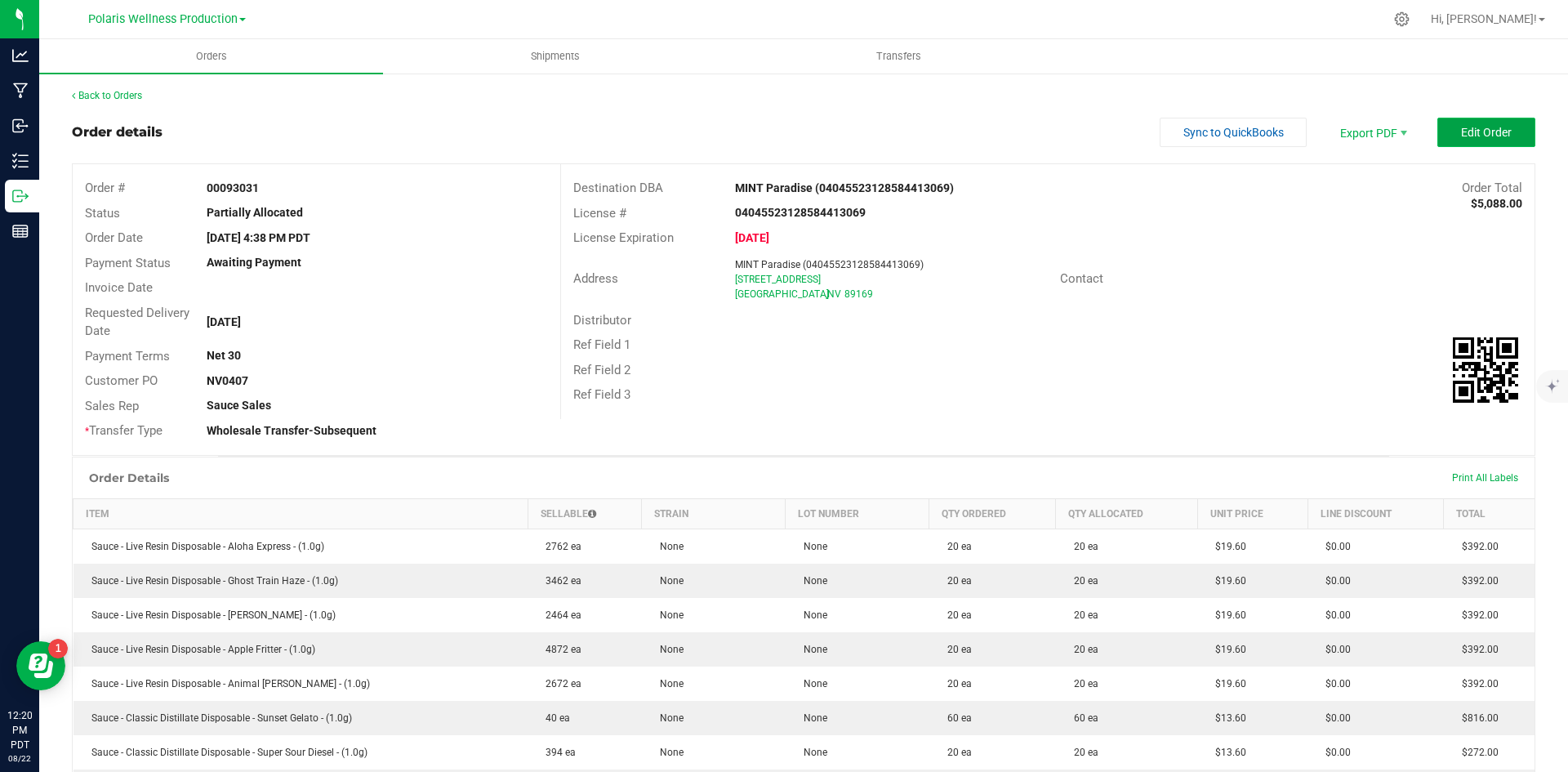
click at [1459, 141] on button "Edit Order" at bounding box center [1486, 133] width 98 height 29
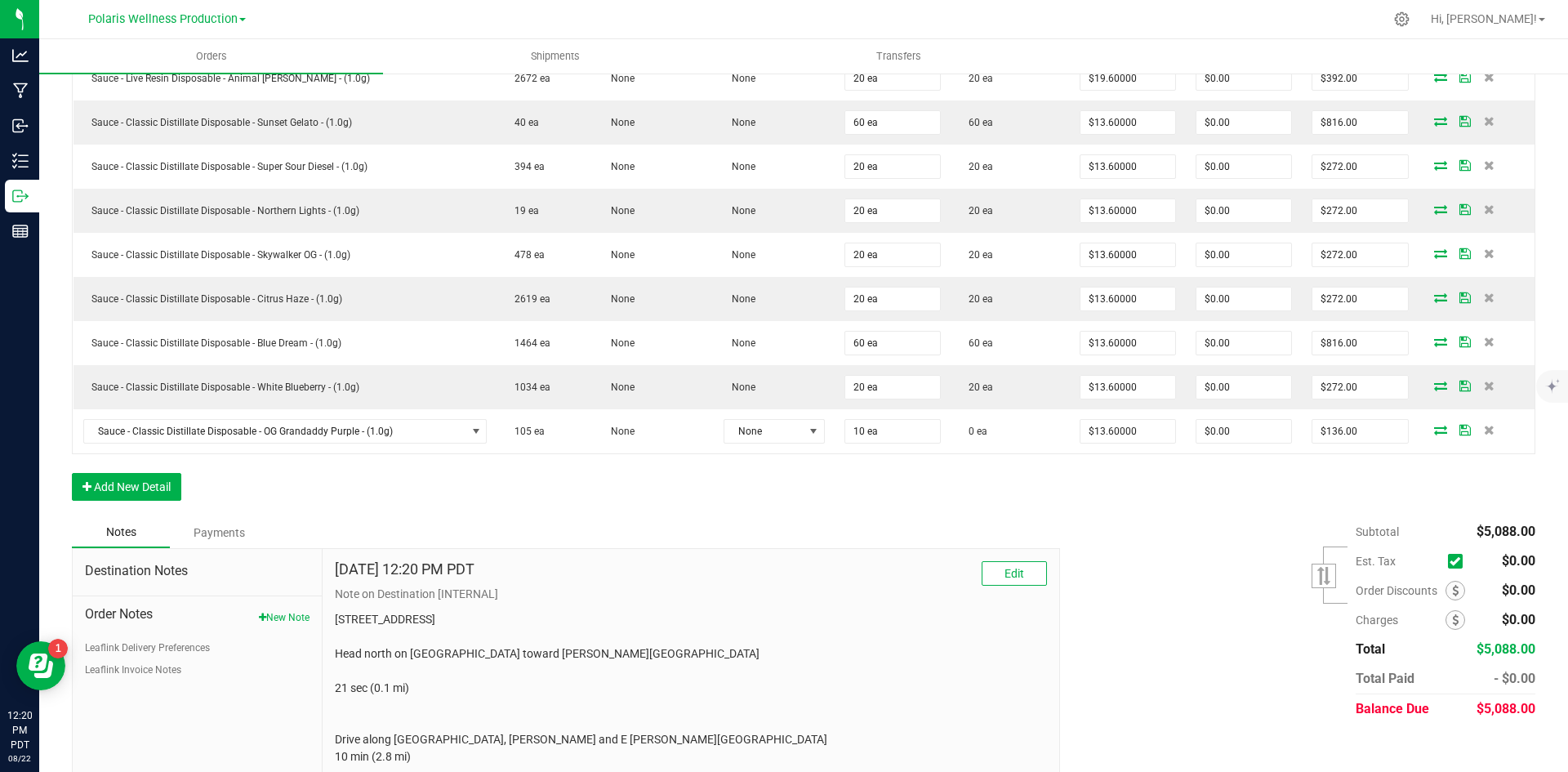
scroll to position [735, 0]
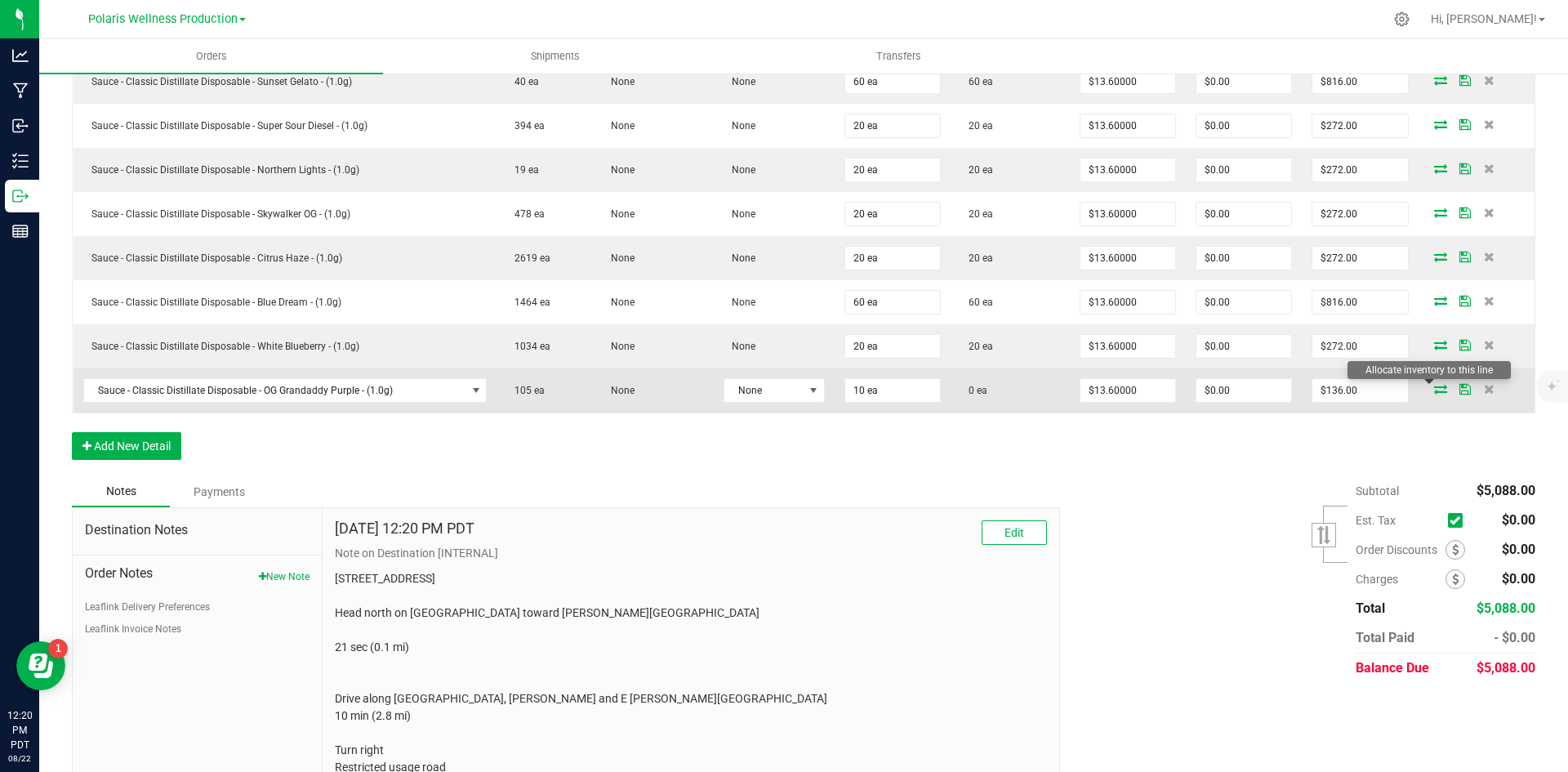
click at [1434, 393] on icon at bounding box center [1440, 389] width 13 height 10
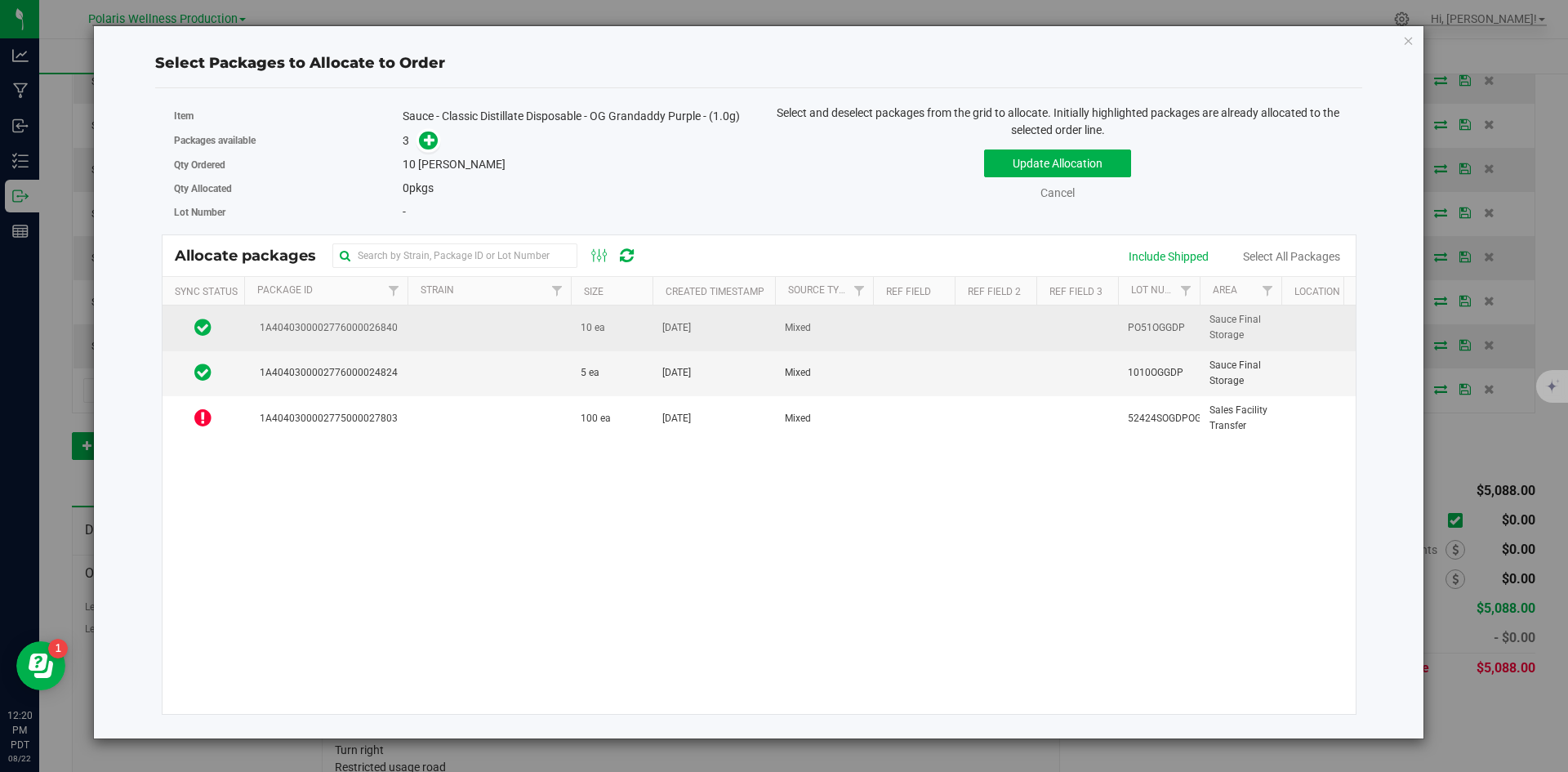
click at [539, 341] on td at bounding box center [489, 327] width 163 height 45
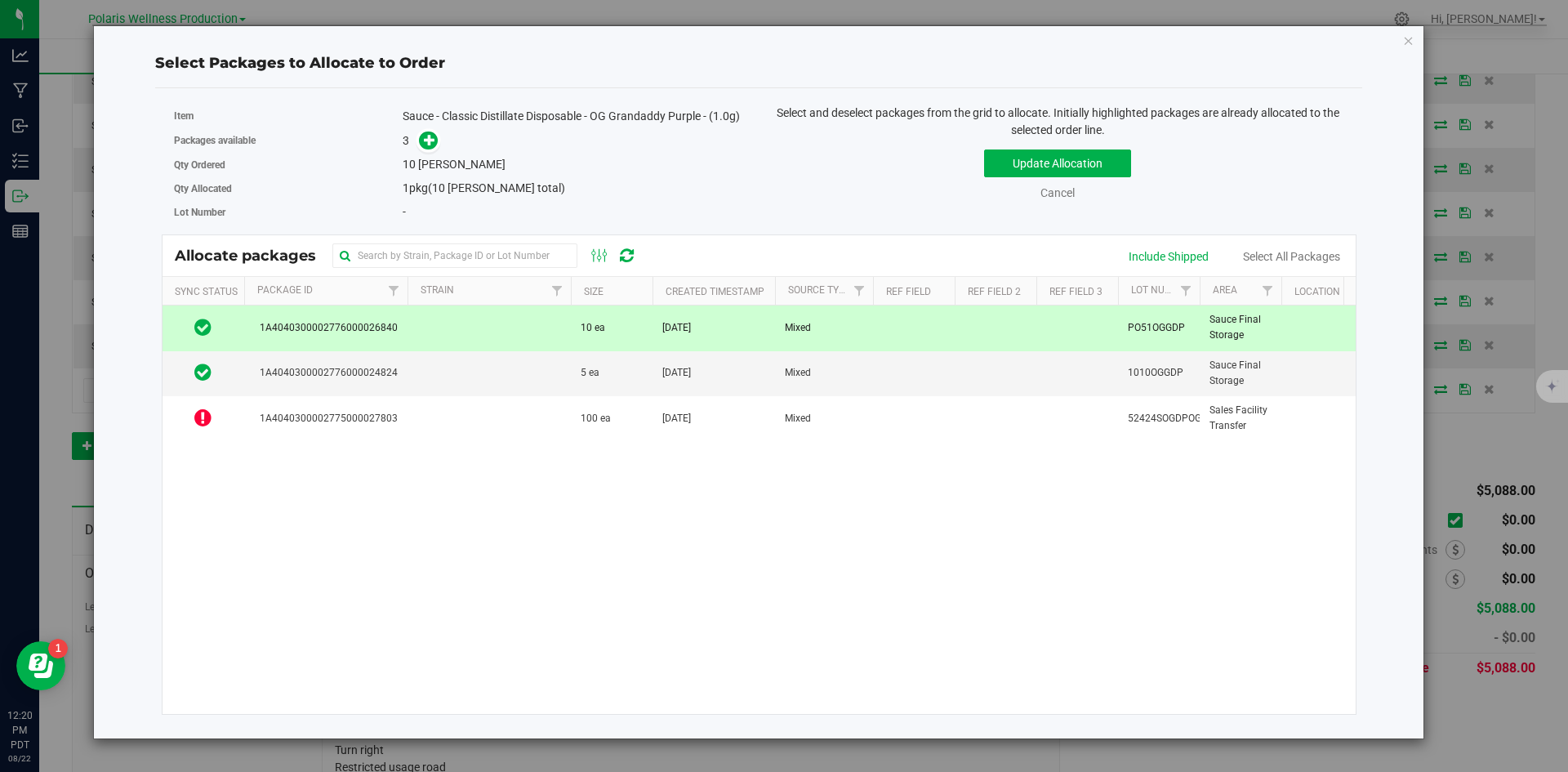
click at [419, 132] on span at bounding box center [424, 140] width 26 height 19
click at [428, 136] on icon at bounding box center [429, 139] width 12 height 12
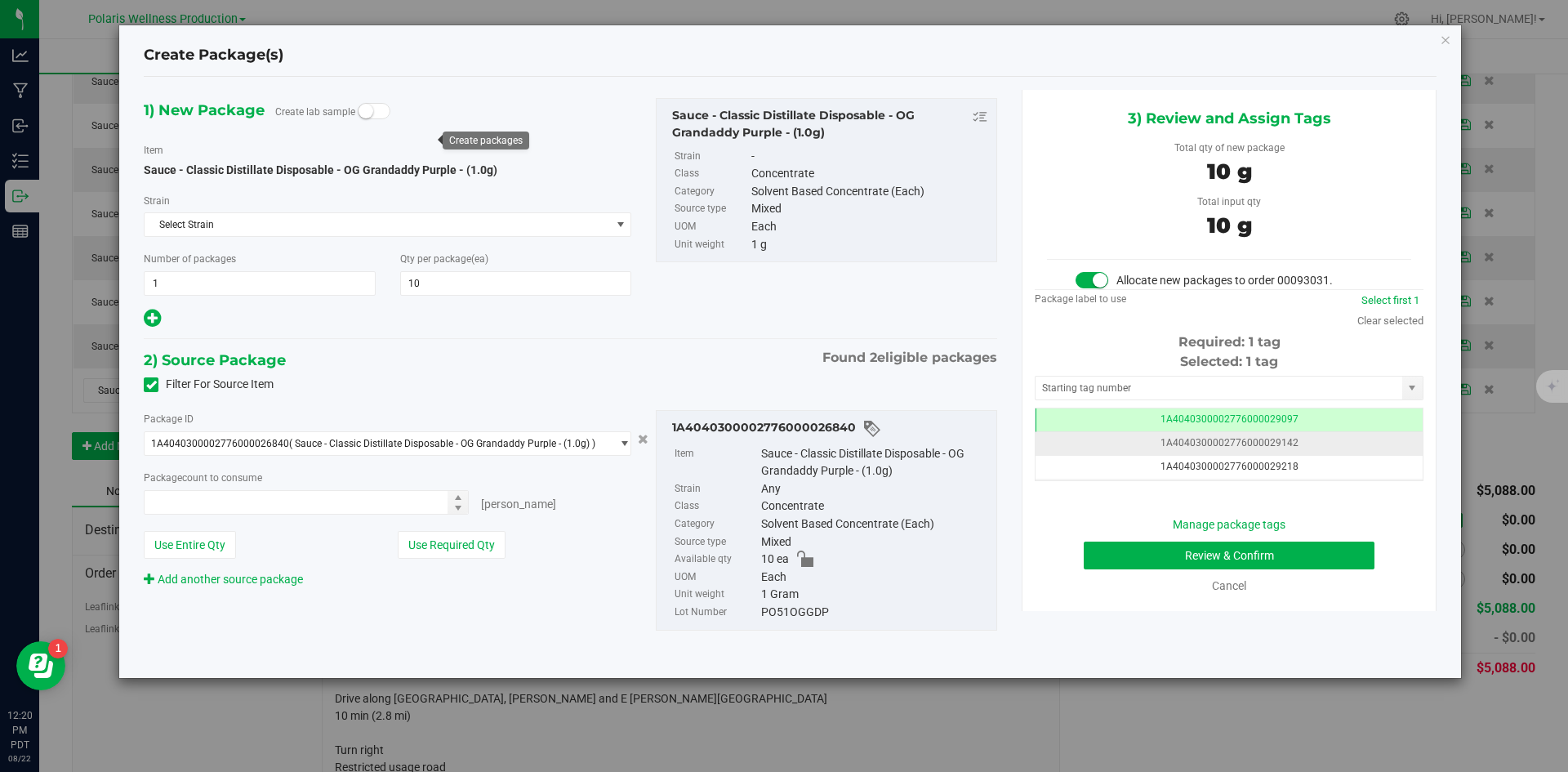
type input "10 ea"
click at [1192, 392] on input "text" at bounding box center [1218, 388] width 367 height 23
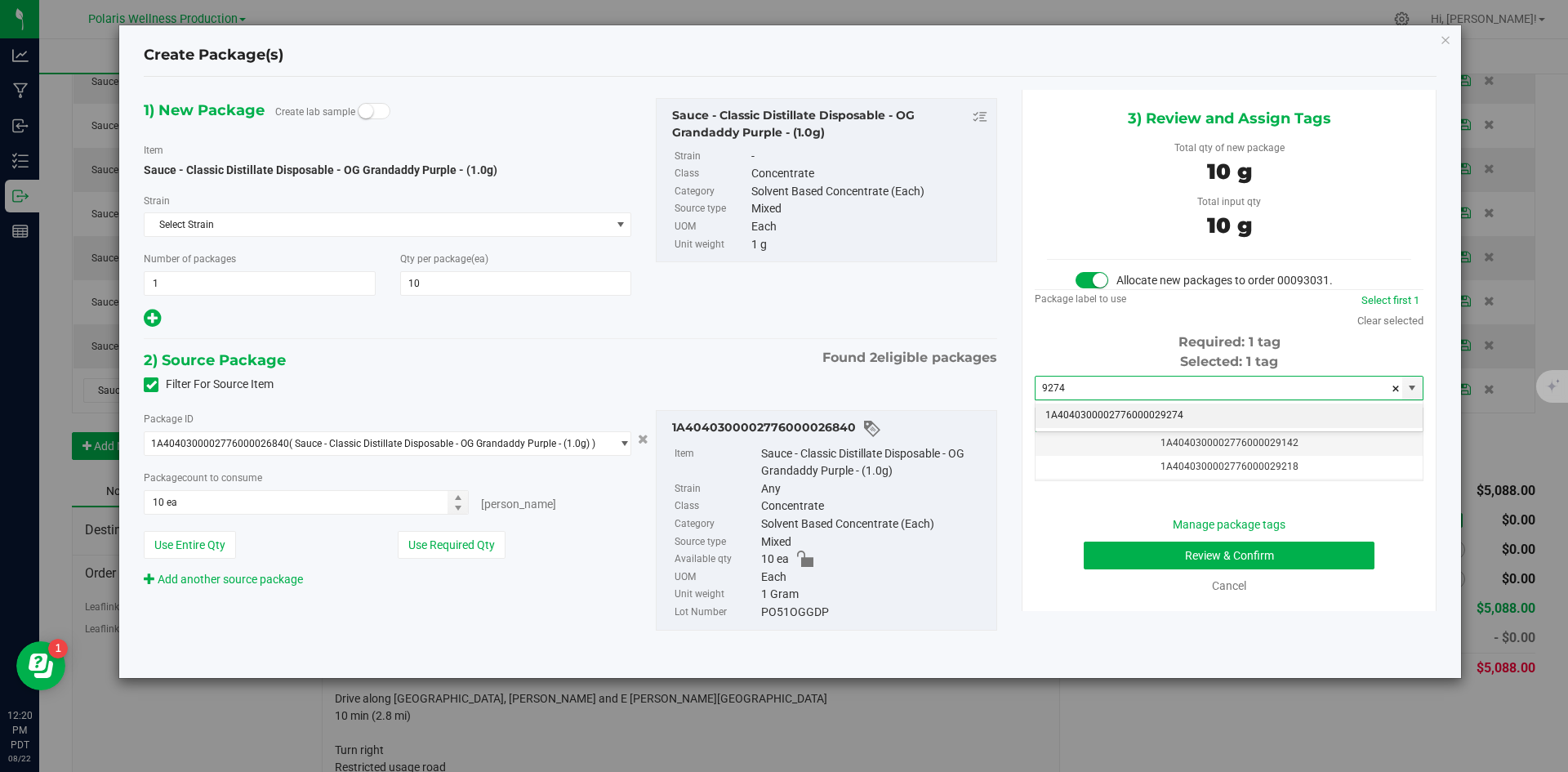
click at [1135, 425] on li "1A4040300002776000029274" at bounding box center [1228, 415] width 387 height 25
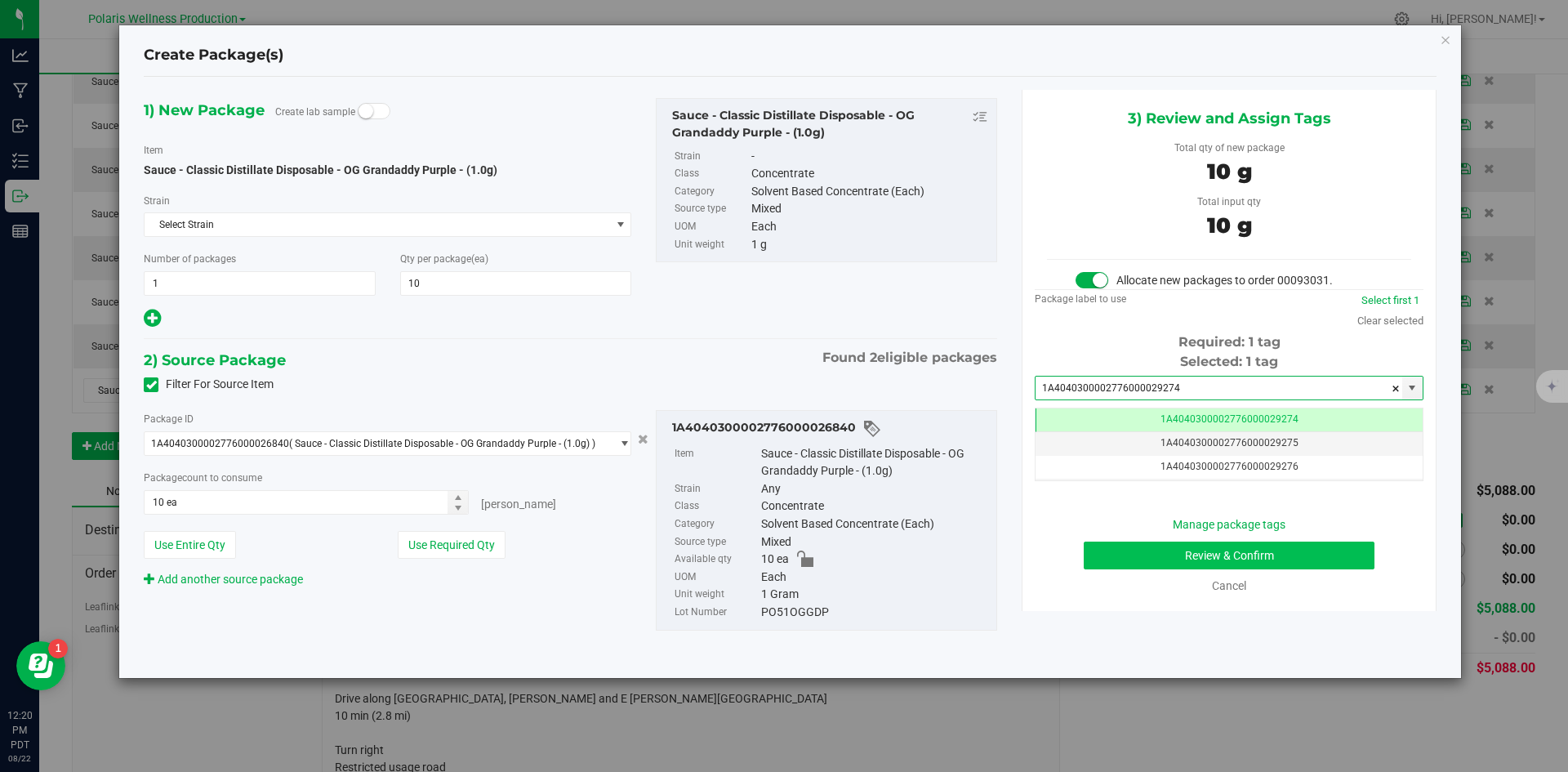
type input "1A4040300002776000029274"
click at [1140, 551] on button "Review & Confirm" at bounding box center [1228, 555] width 291 height 28
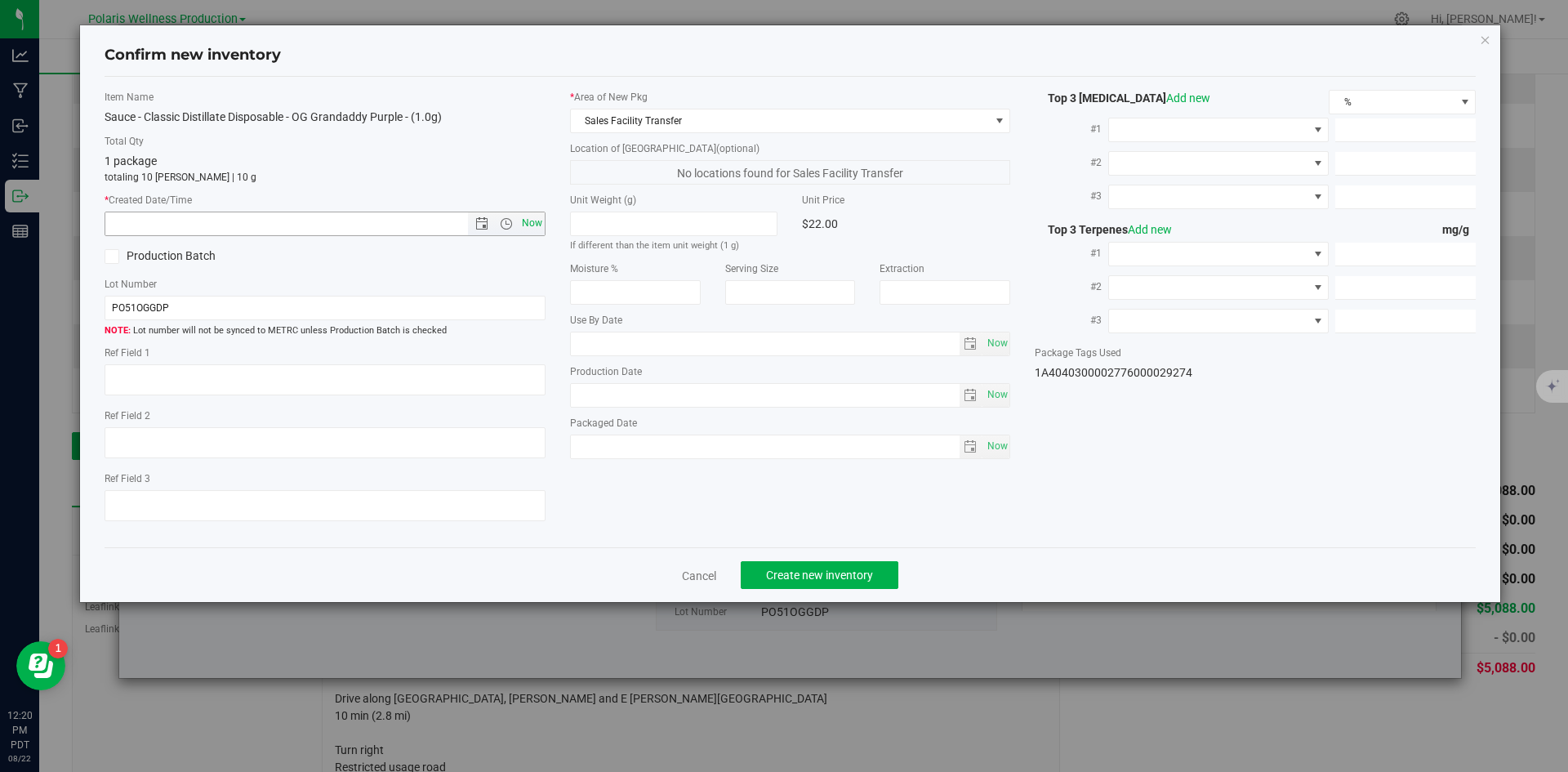
click at [533, 223] on span "Now" at bounding box center [531, 223] width 28 height 24
type input "[DATE] 12:20 PM"
click at [794, 574] on span "Create new inventory" at bounding box center [820, 575] width 107 height 13
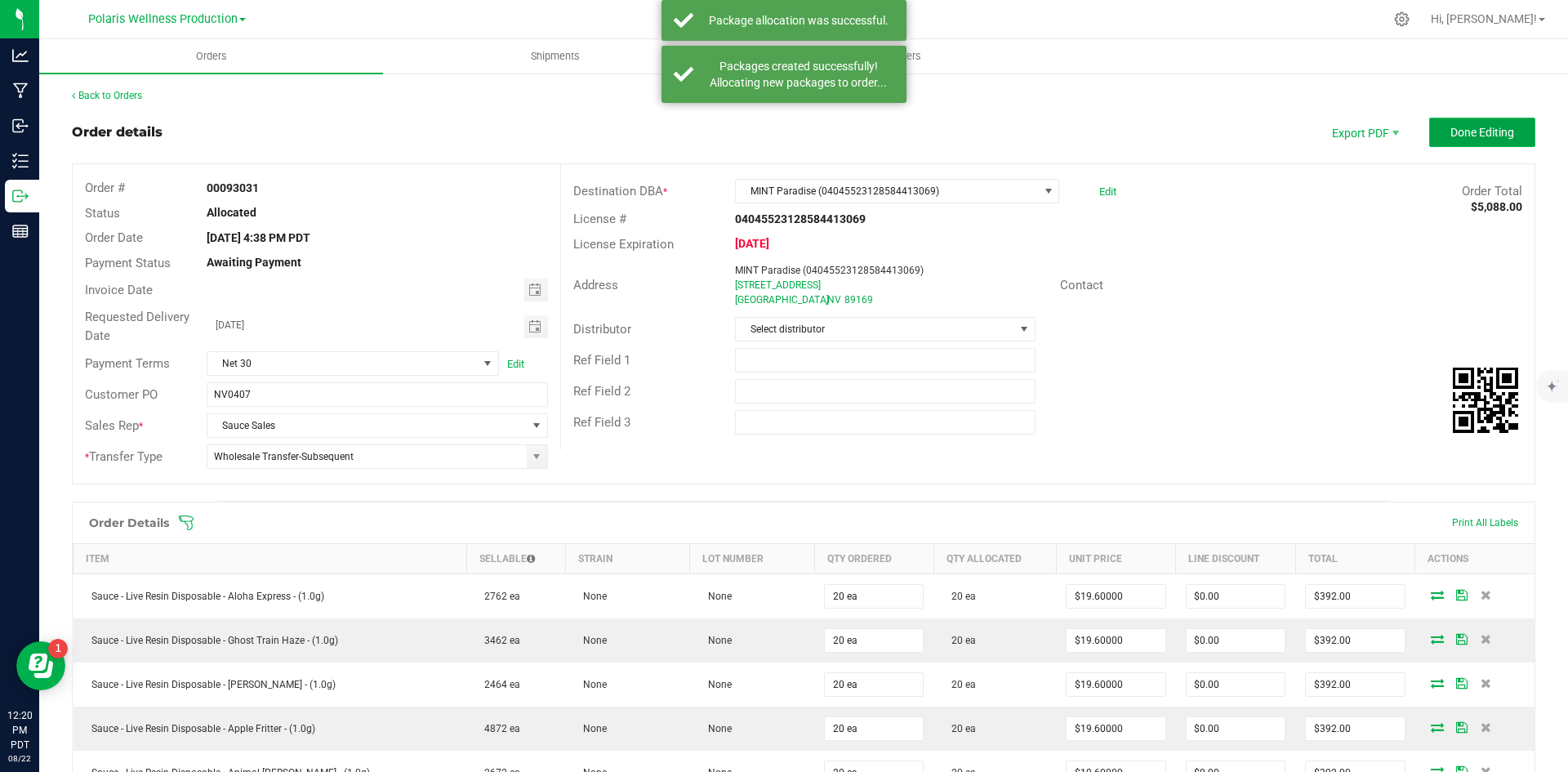
click at [1468, 140] on button "Done Editing" at bounding box center [1482, 133] width 106 height 29
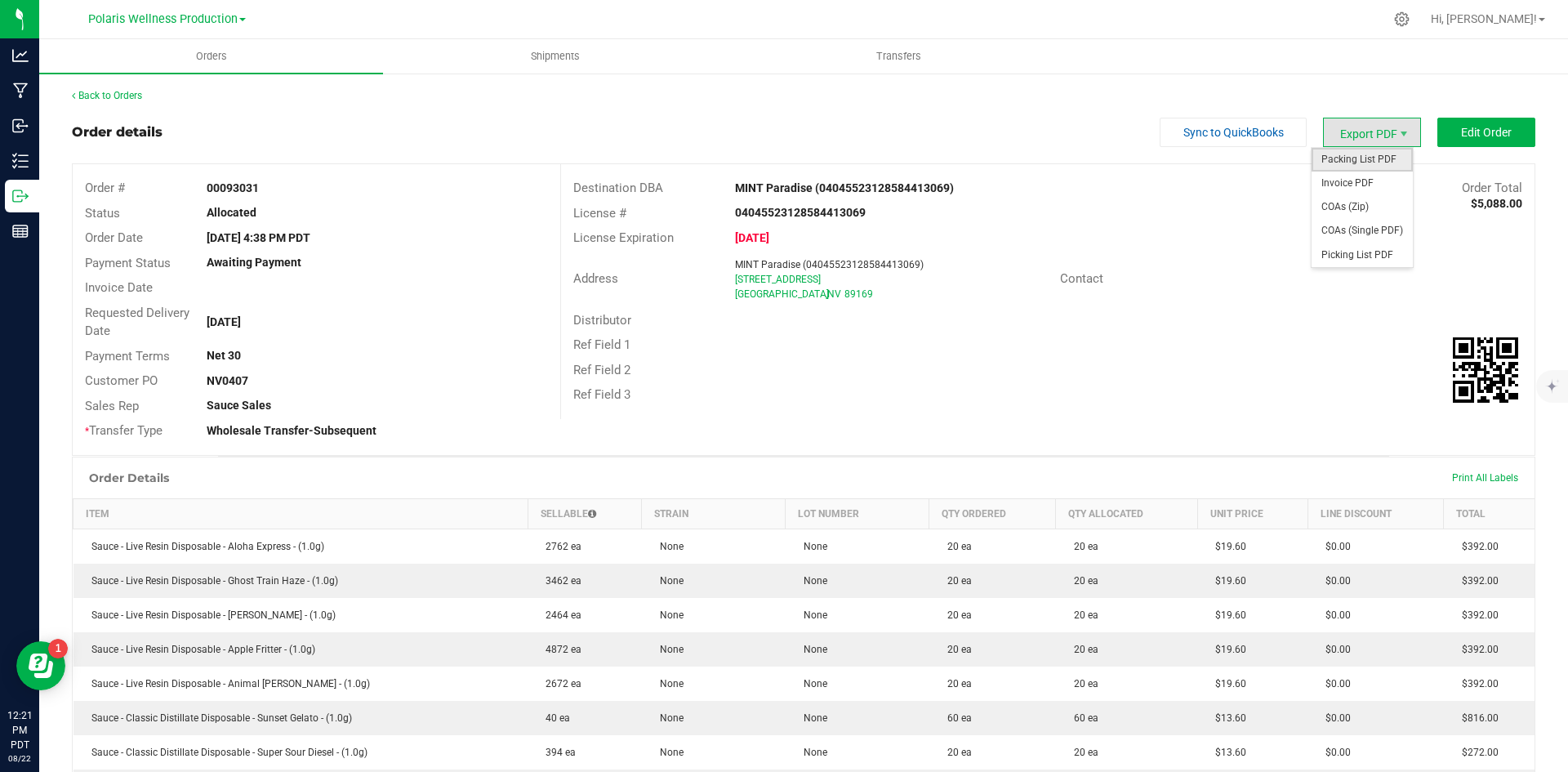
click at [1368, 164] on span "Packing List PDF" at bounding box center [1362, 160] width 102 height 24
